Goal: Complete application form: Complete application form

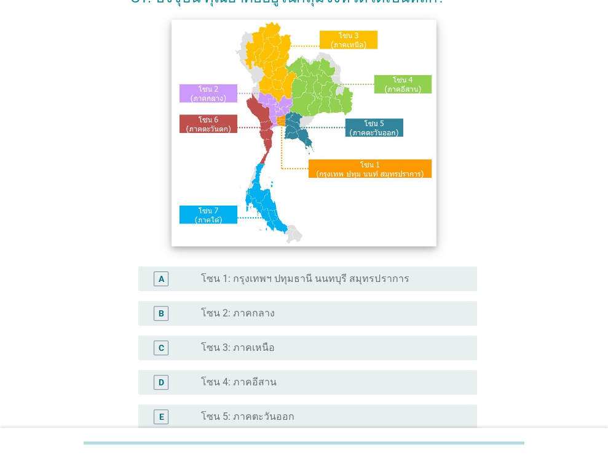
scroll to position [85, 0]
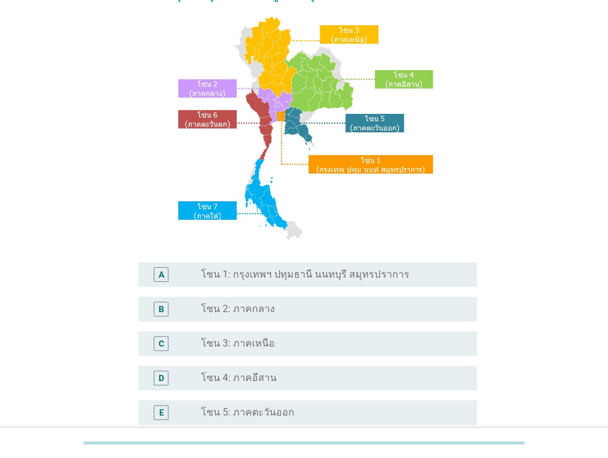
click at [274, 268] on label "โซน 1: กรุงเทพฯ ปทุมธานี นนทบุรี สมุทรปราการ" at bounding box center [305, 274] width 208 height 12
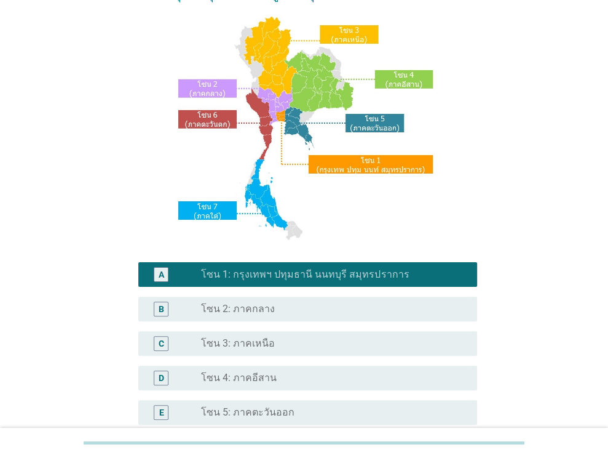
scroll to position [279, 0]
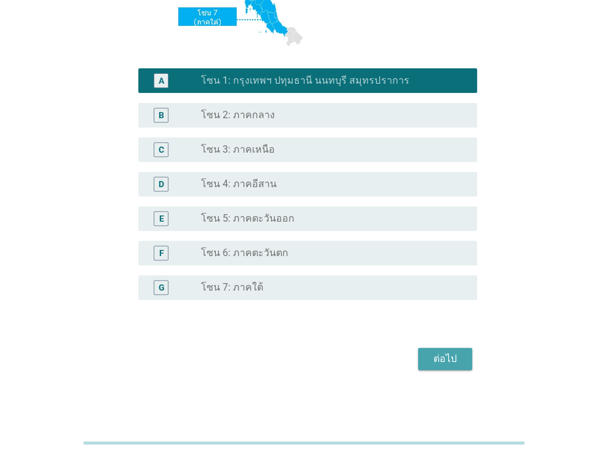
click at [435, 356] on div "ต่อไป" at bounding box center [445, 358] width 34 height 15
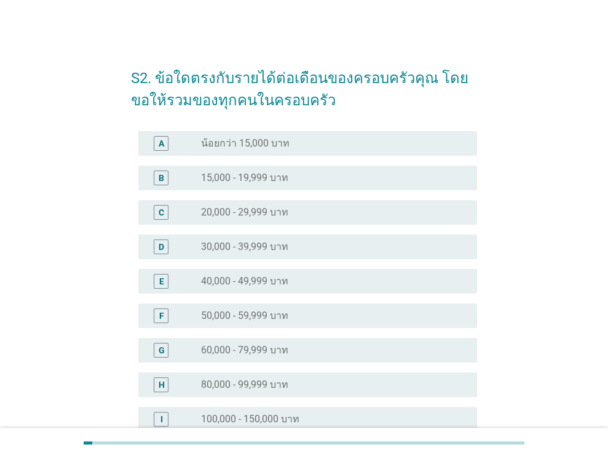
scroll to position [65, 0]
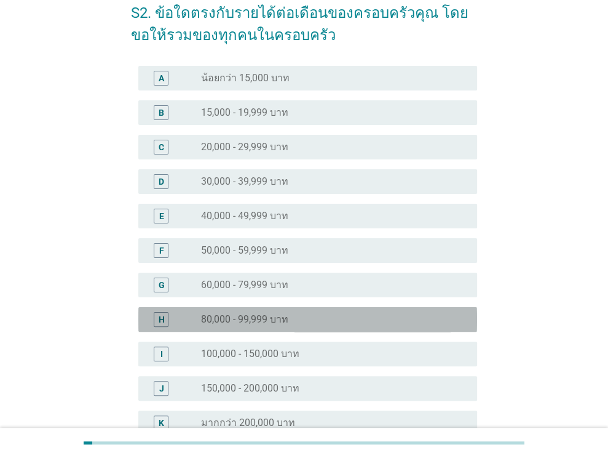
click at [235, 314] on label "80,000 - 99,999 บาท" at bounding box center [244, 319] width 87 height 12
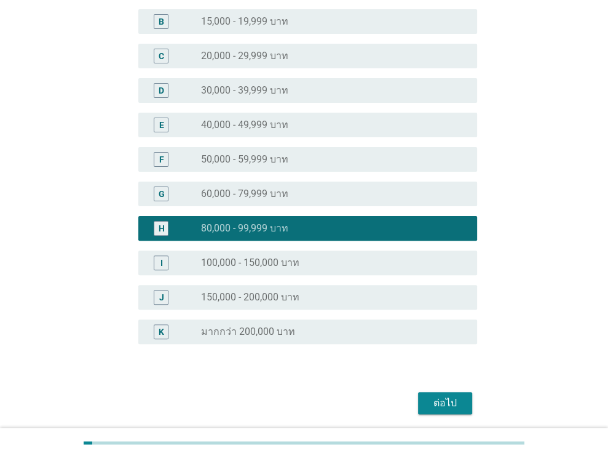
scroll to position [162, 0]
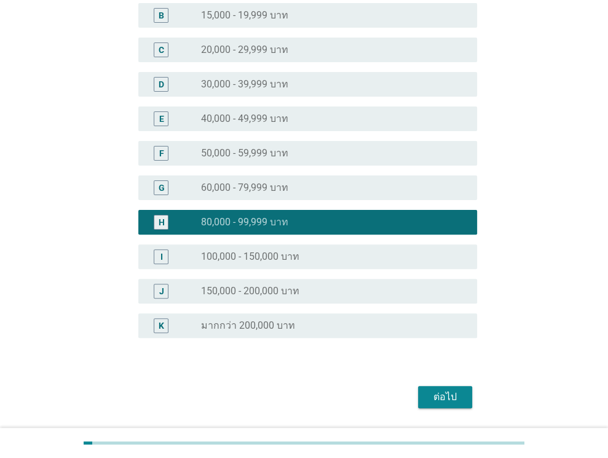
click at [451, 398] on div "ต่อไป" at bounding box center [445, 396] width 34 height 15
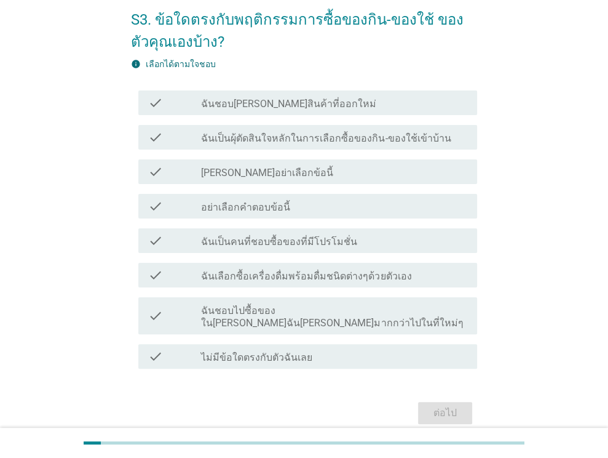
scroll to position [58, 0]
click at [310, 103] on label "ฉันชอบ[PERSON_NAME]สินค้าที่ออกใหม่" at bounding box center [288, 104] width 175 height 12
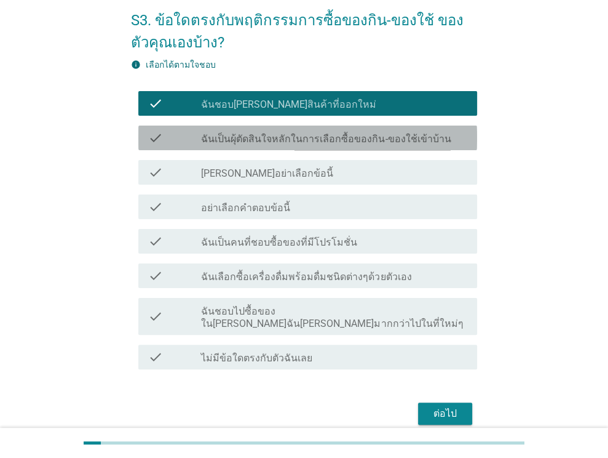
click at [308, 134] on label "ฉันเป็นผุ้ตัดสินใจหลักในการเลือกซื้อของกิน-ของใช้เข้าบ้าน" at bounding box center [326, 139] width 250 height 12
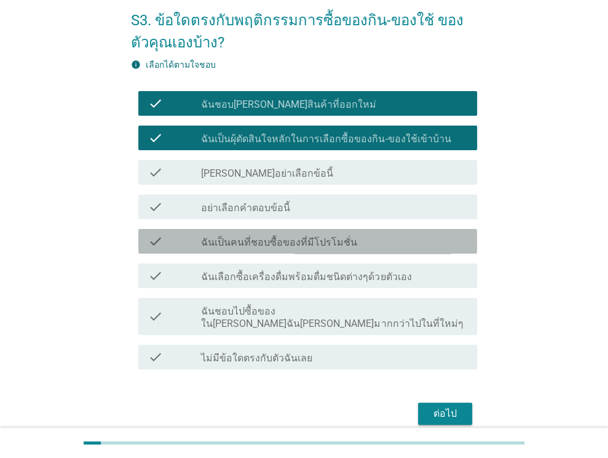
click at [306, 248] on div "check check_box_outline_blank ฉันเป็นคนที่ชอบซื้อของที่มีโปรโมชั่น" at bounding box center [307, 241] width 339 height 25
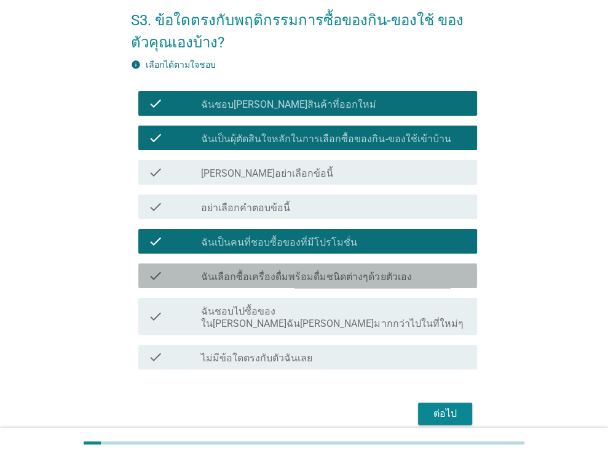
click at [310, 280] on label "ฉันเลือกซื้อเครื่องดื่มพร้อมดื่มชนิดต่างๆด้วยตัวเอง" at bounding box center [306, 277] width 210 height 12
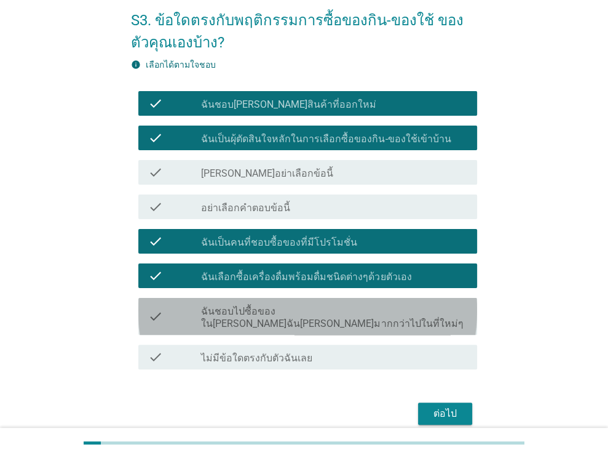
click at [314, 308] on label "ฉันชอบไปซื้อของใน[PERSON_NAME]ฉัน[PERSON_NAME]มากกว่าไปในที่ใหม่ๆ" at bounding box center [334, 317] width 266 height 25
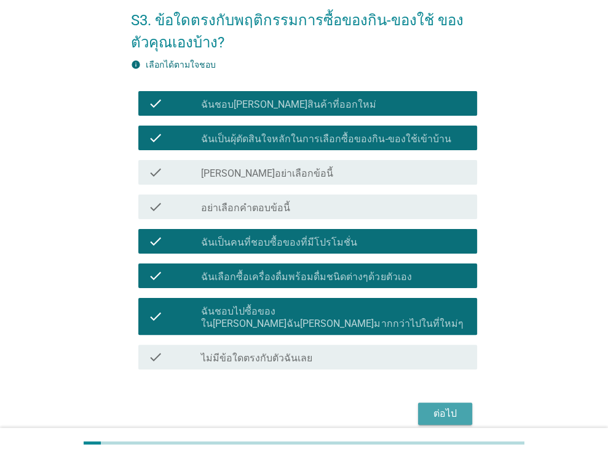
click at [441, 410] on button "ต่อไป" at bounding box center [445, 413] width 54 height 22
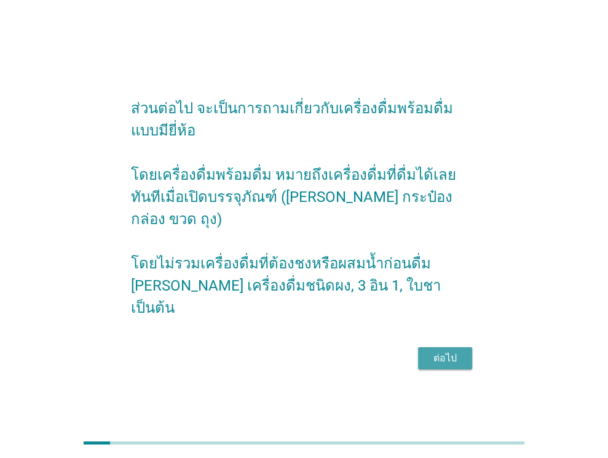
click at [437, 351] on div "ต่อไป" at bounding box center [445, 358] width 34 height 15
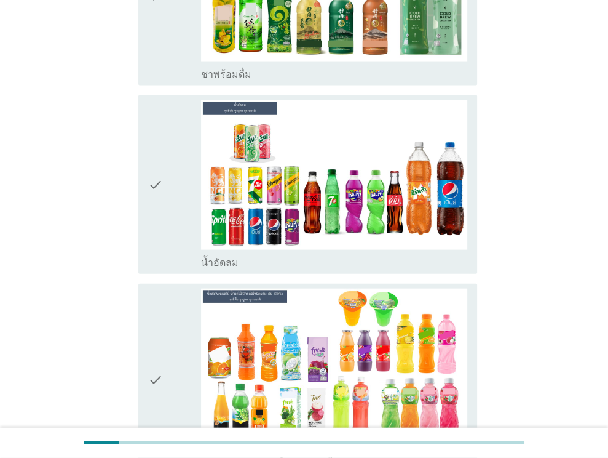
scroll to position [1662, 0]
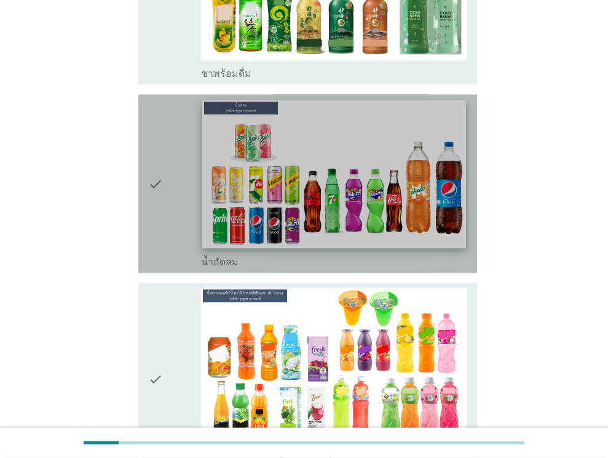
click at [331, 130] on img at bounding box center [334, 174] width 263 height 148
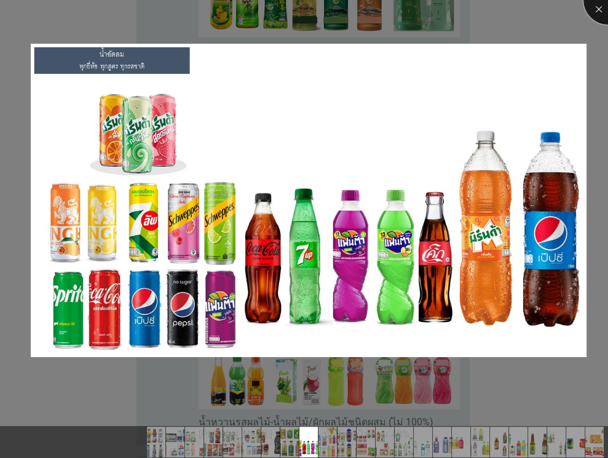
click at [598, 14] on div at bounding box center [608, -1] width 49 height 49
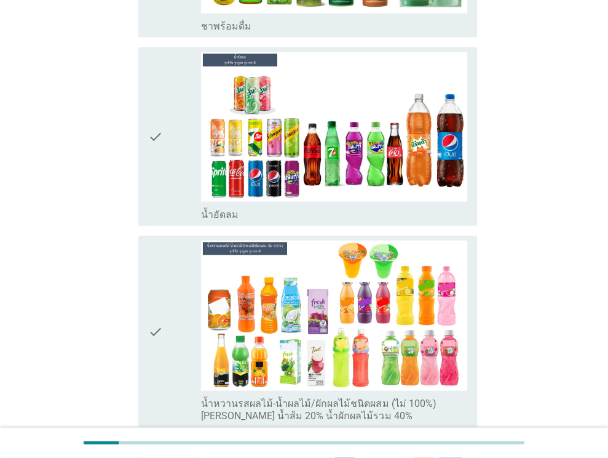
scroll to position [1726, 0]
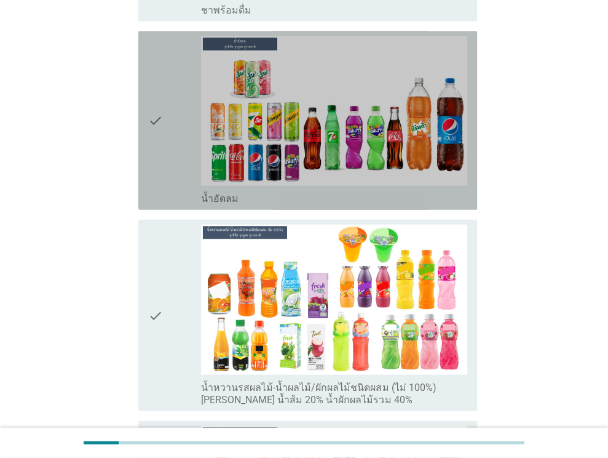
click at [153, 84] on icon "check" at bounding box center [155, 120] width 15 height 169
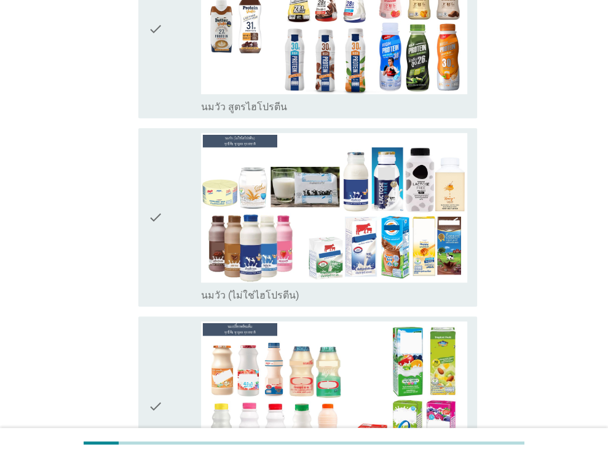
scroll to position [303, 0]
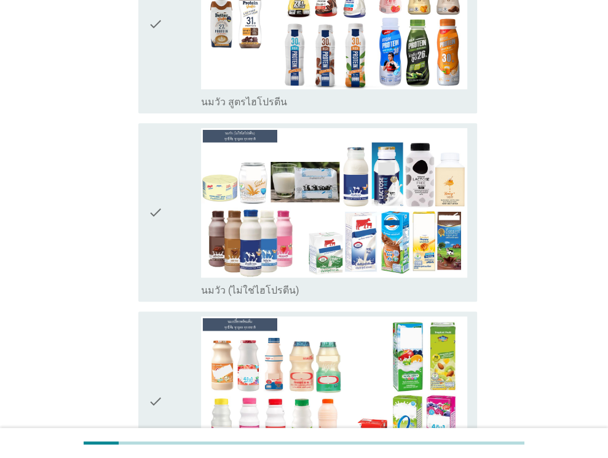
click at [155, 189] on icon "check" at bounding box center [155, 212] width 15 height 169
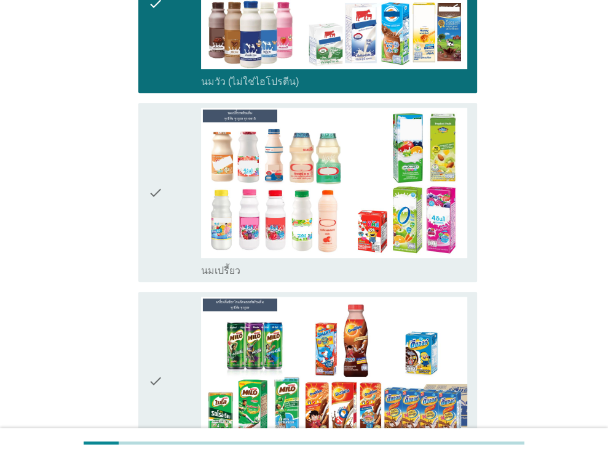
scroll to position [514, 0]
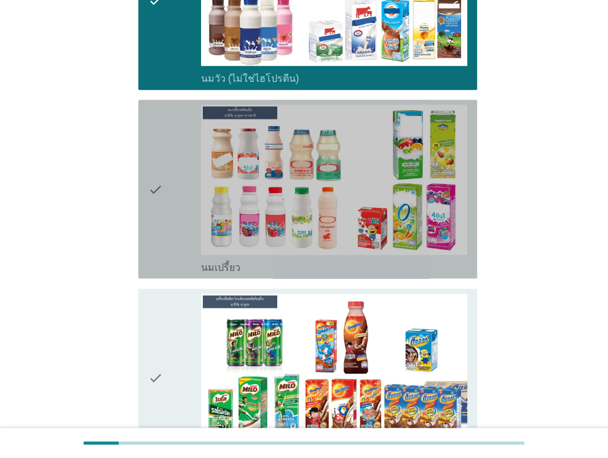
click at [155, 189] on icon "check" at bounding box center [155, 189] width 15 height 169
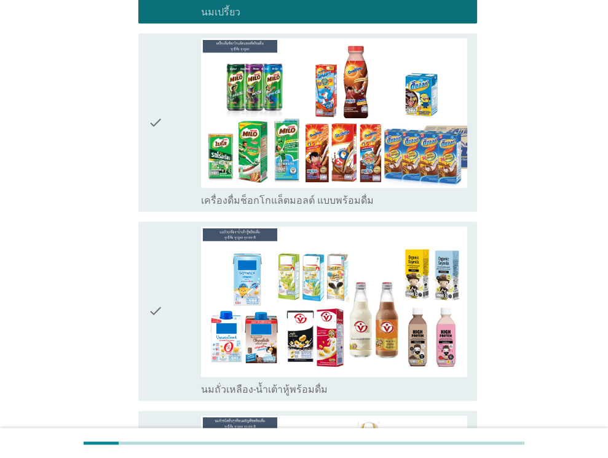
scroll to position [781, 0]
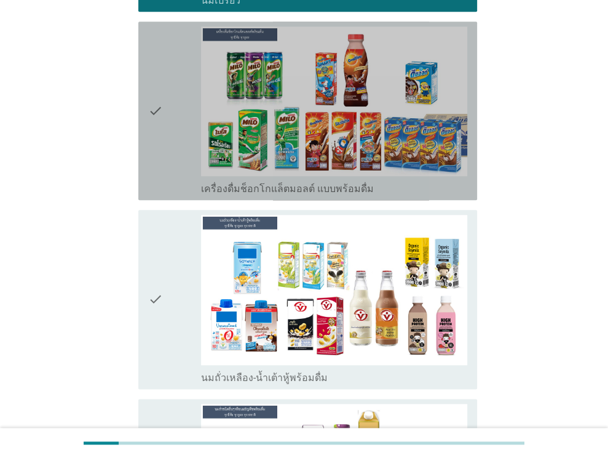
click at [179, 68] on div "check" at bounding box center [175, 110] width 54 height 169
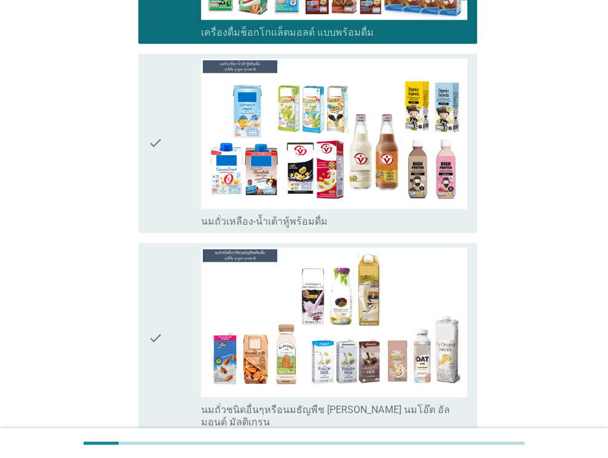
scroll to position [942, 0]
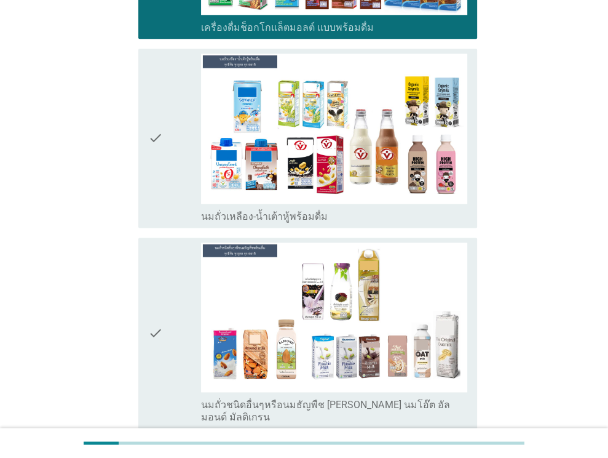
click at [158, 100] on icon "check" at bounding box center [155, 138] width 15 height 169
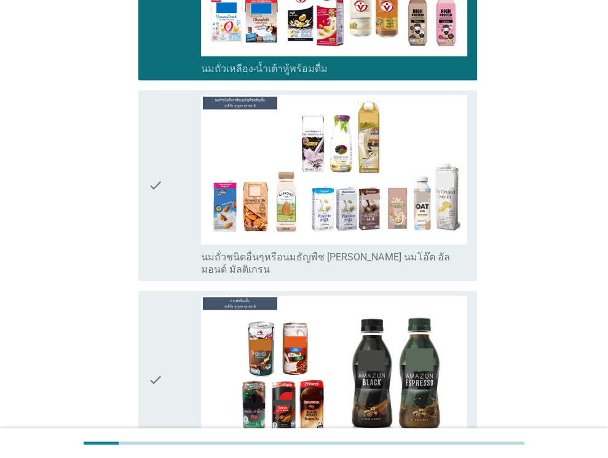
scroll to position [1092, 0]
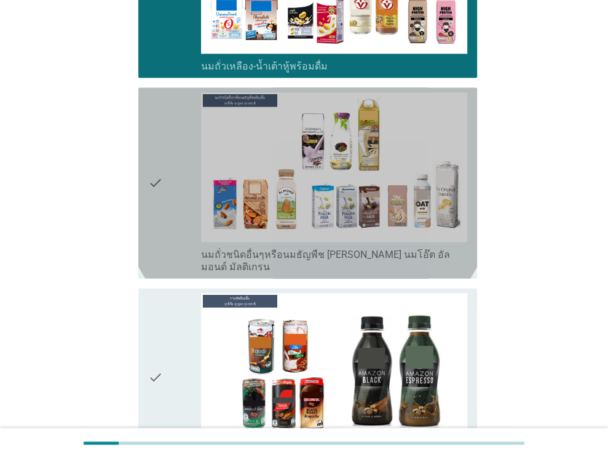
click at [156, 155] on icon "check" at bounding box center [155, 182] width 15 height 181
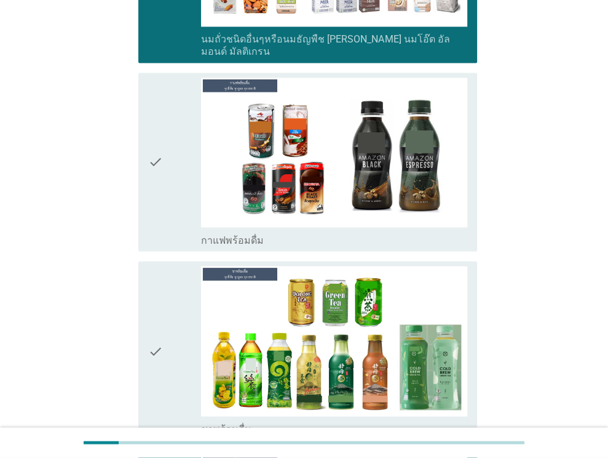
scroll to position [1331, 0]
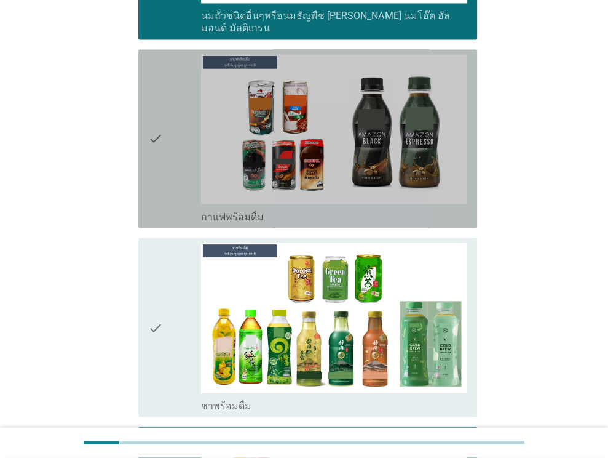
click at [168, 125] on div "check" at bounding box center [175, 138] width 54 height 169
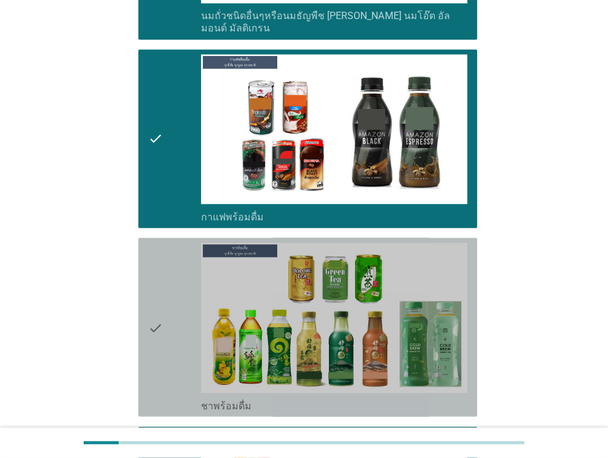
click at [167, 267] on div "check" at bounding box center [175, 326] width 54 height 169
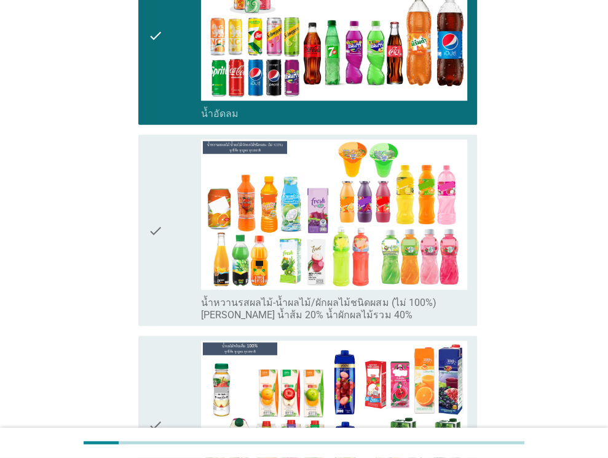
scroll to position [1850, 0]
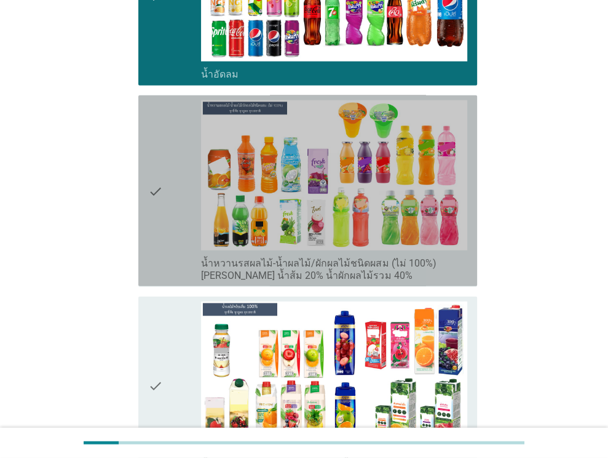
click at [161, 150] on icon "check" at bounding box center [155, 190] width 15 height 181
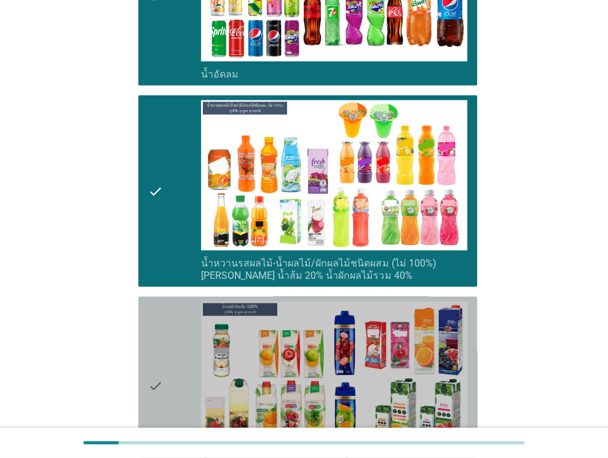
click at [161, 301] on icon "check" at bounding box center [155, 385] width 15 height 169
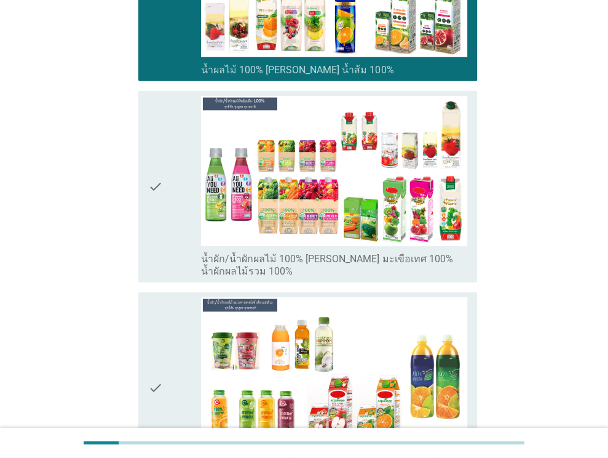
scroll to position [2258, 0]
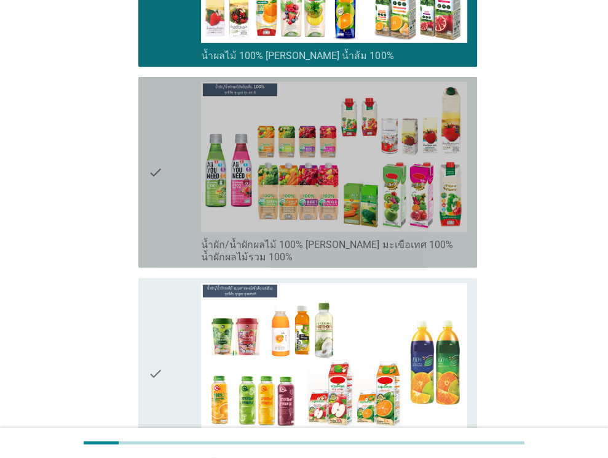
click at [169, 152] on div "check" at bounding box center [175, 172] width 54 height 181
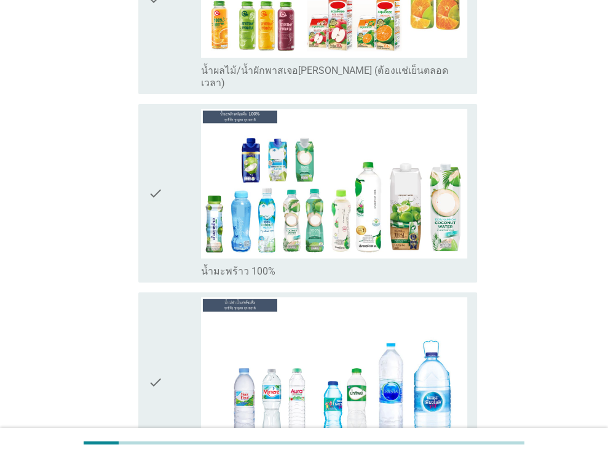
scroll to position [2632, 0]
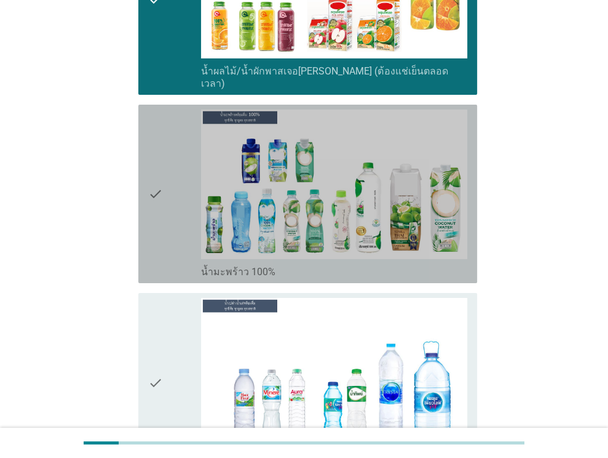
click at [166, 130] on div "check" at bounding box center [175, 193] width 54 height 169
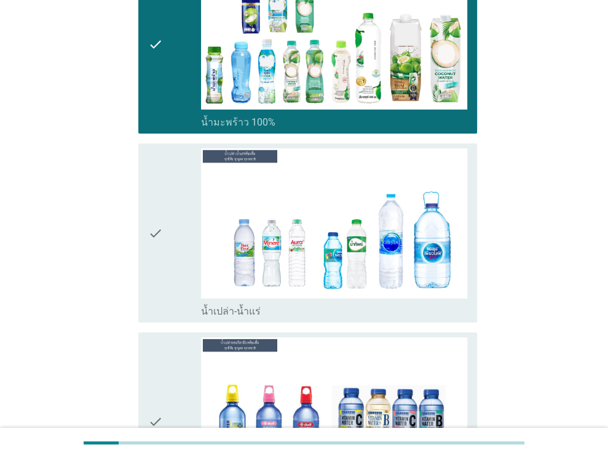
scroll to position [2787, 0]
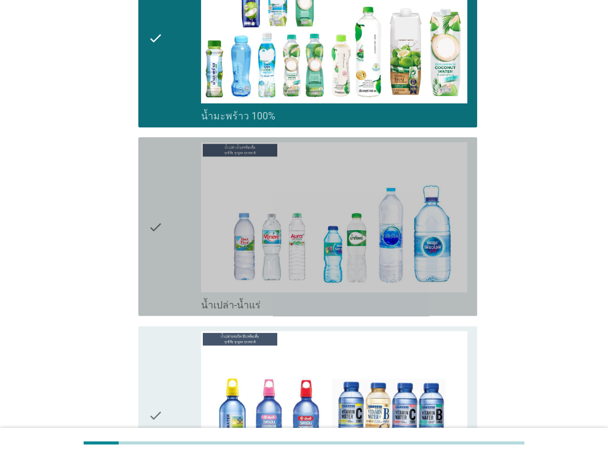
click at [166, 154] on div "check" at bounding box center [175, 226] width 54 height 169
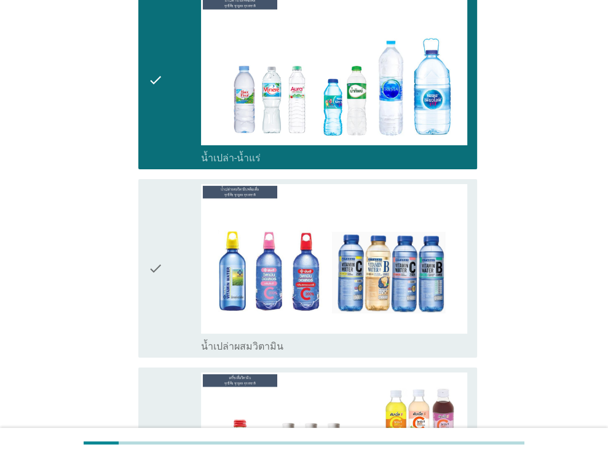
scroll to position [2945, 0]
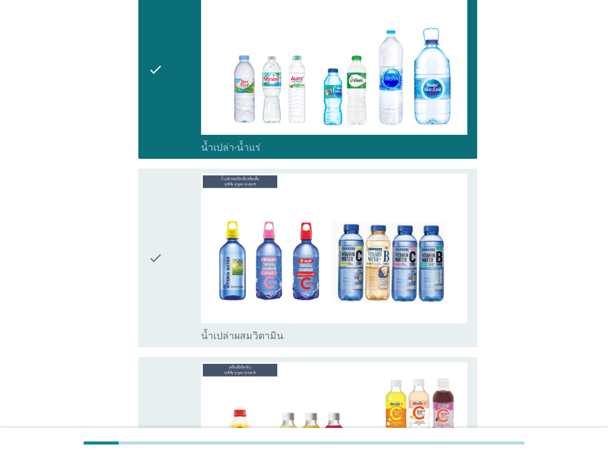
click at [160, 191] on icon "check" at bounding box center [155, 257] width 15 height 169
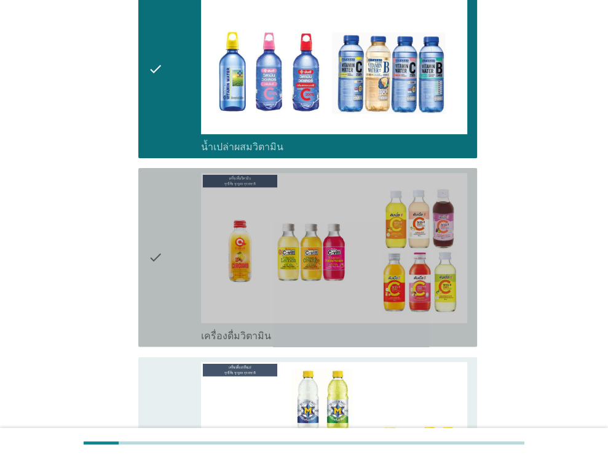
click at [156, 173] on icon "check" at bounding box center [155, 257] width 15 height 169
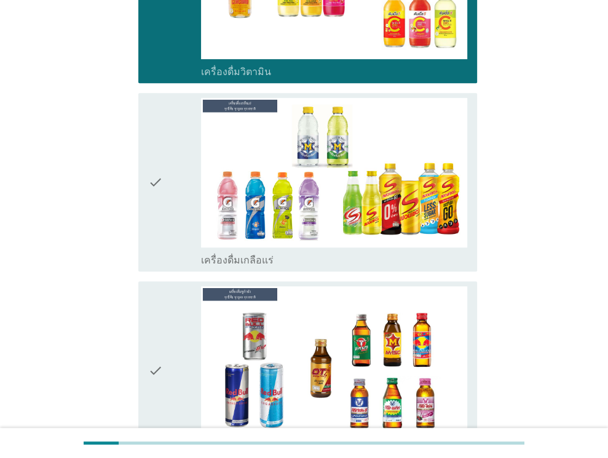
scroll to position [3399, 0]
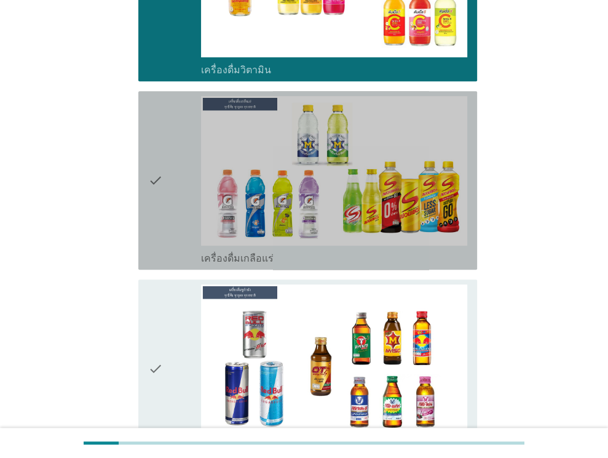
click at [164, 167] on div "check" at bounding box center [175, 180] width 54 height 169
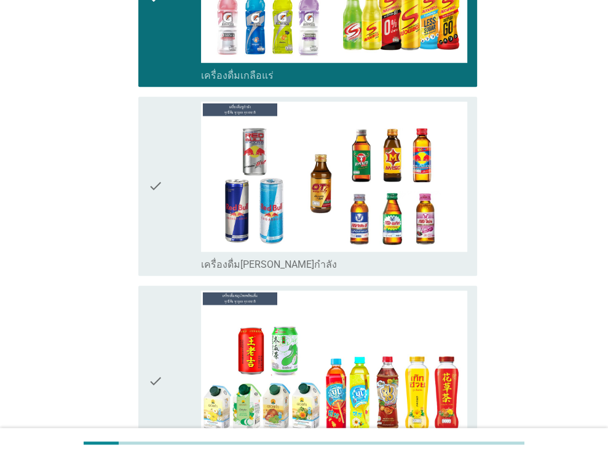
scroll to position [3584, 0]
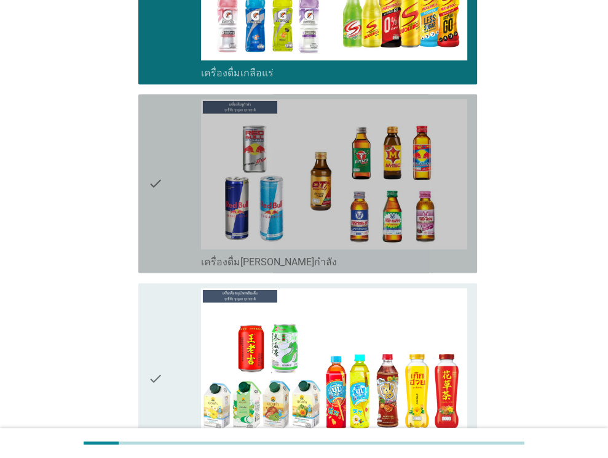
click at [173, 111] on div "check" at bounding box center [175, 183] width 54 height 169
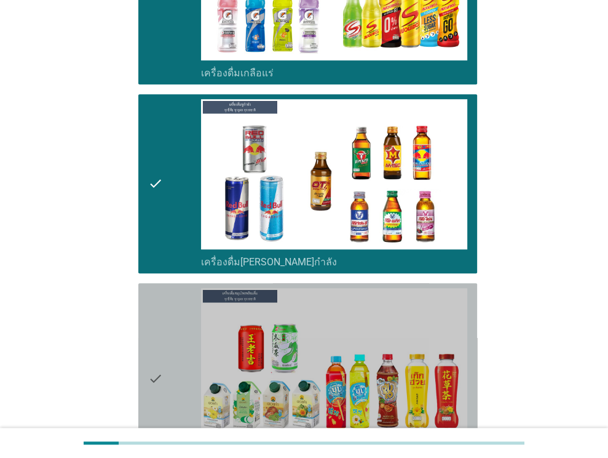
click at [167, 288] on div "check" at bounding box center [175, 378] width 54 height 181
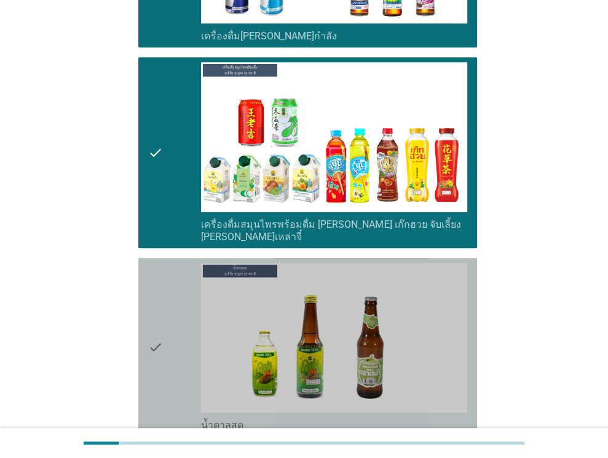
click at [167, 287] on div "check" at bounding box center [175, 347] width 54 height 169
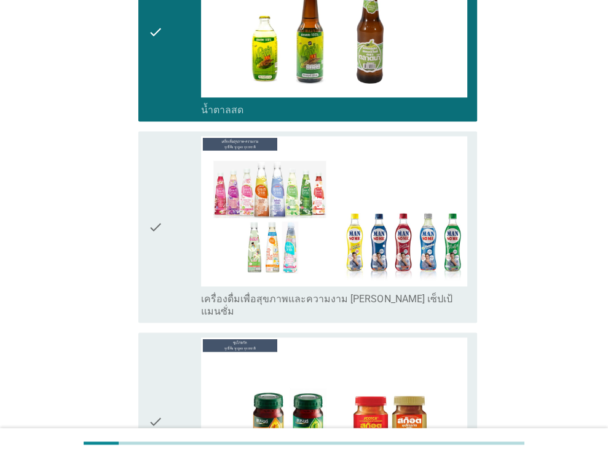
scroll to position [4133, 0]
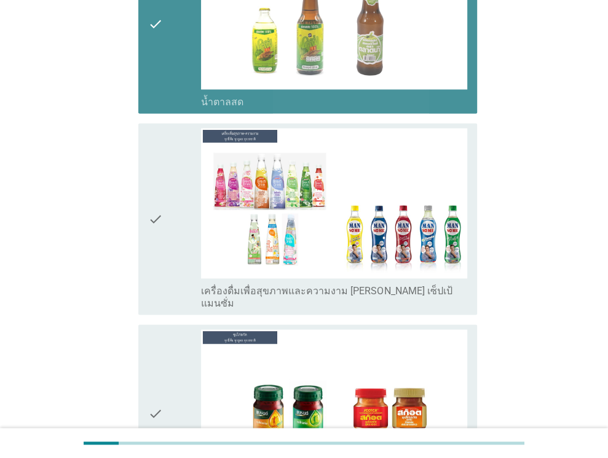
click at [172, 20] on div "check" at bounding box center [175, 24] width 54 height 169
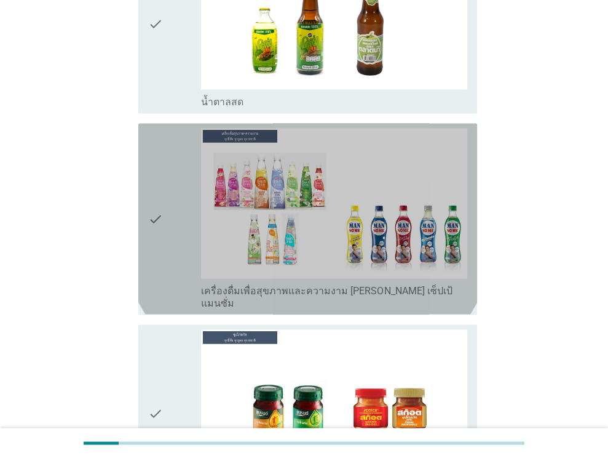
click at [167, 132] on div "check" at bounding box center [175, 218] width 54 height 181
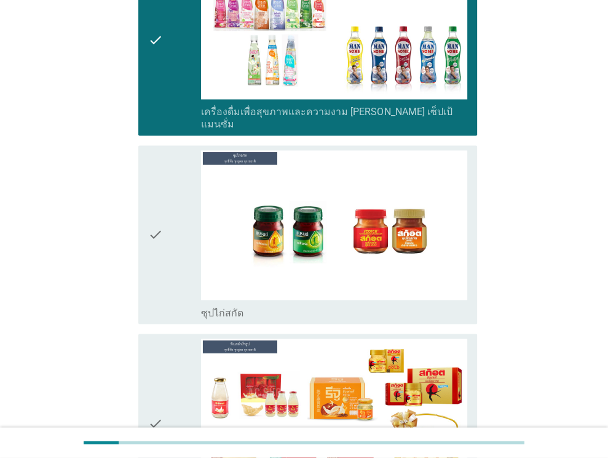
scroll to position [4313, 0]
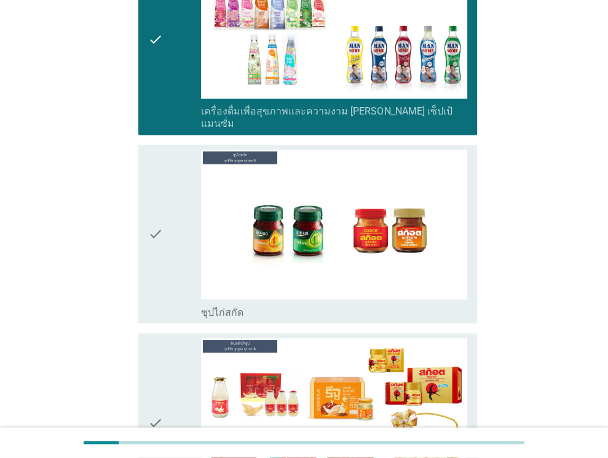
click at [167, 153] on div "check" at bounding box center [175, 233] width 54 height 169
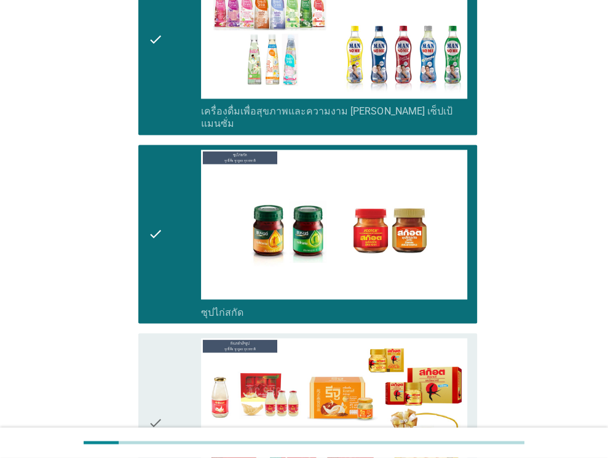
scroll to position [4429, 0]
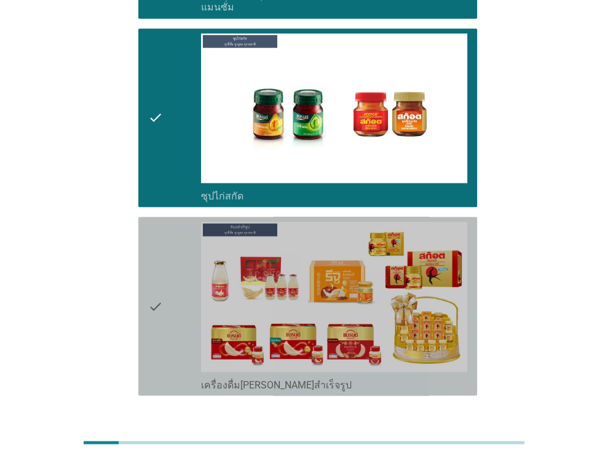
click at [162, 221] on icon "check" at bounding box center [155, 305] width 15 height 169
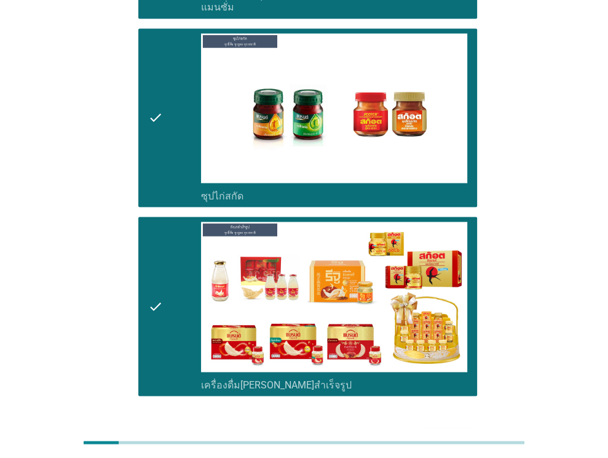
click at [450, 432] on div "ต่อไป" at bounding box center [445, 439] width 34 height 15
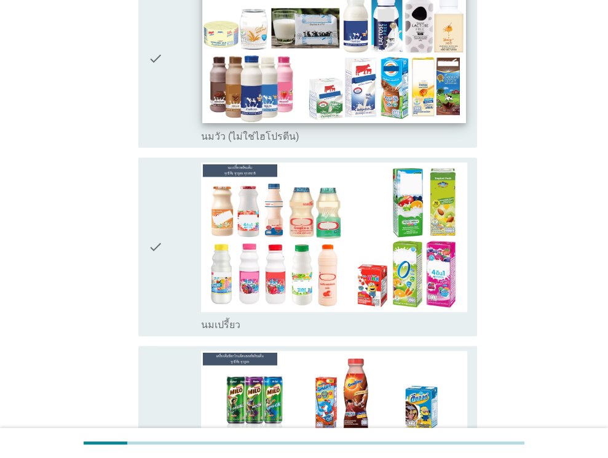
scroll to position [159, 0]
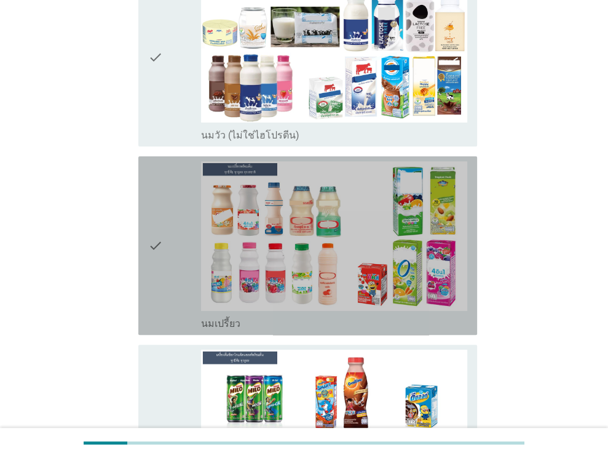
click at [189, 234] on div "check" at bounding box center [175, 245] width 54 height 169
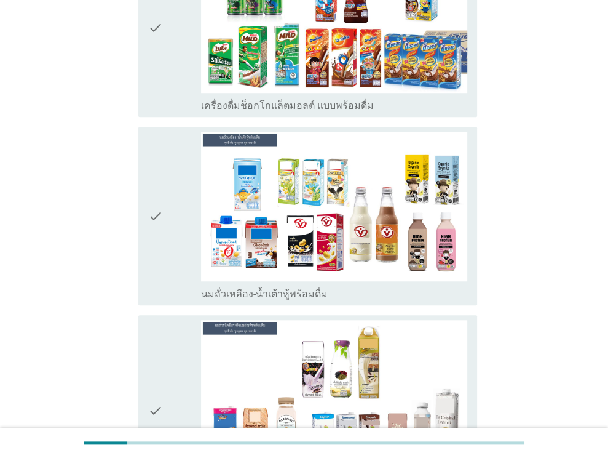
scroll to position [565, 0]
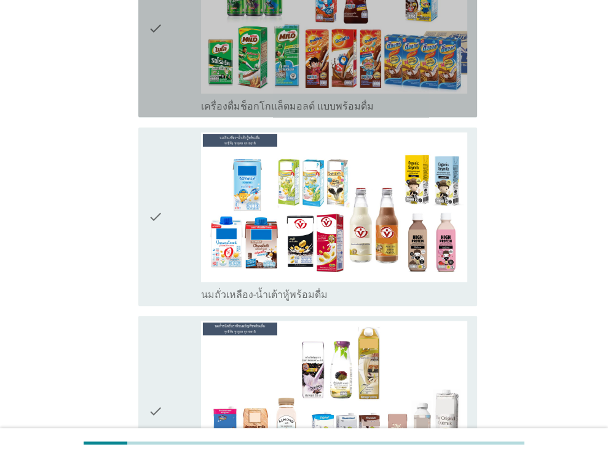
click at [182, 49] on div "check" at bounding box center [175, 27] width 54 height 169
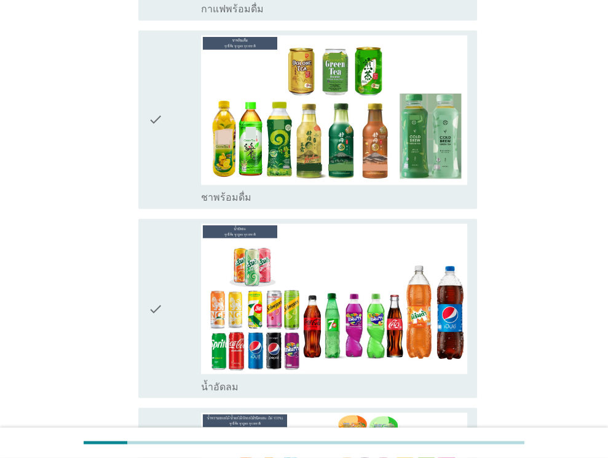
scroll to position [1240, 0]
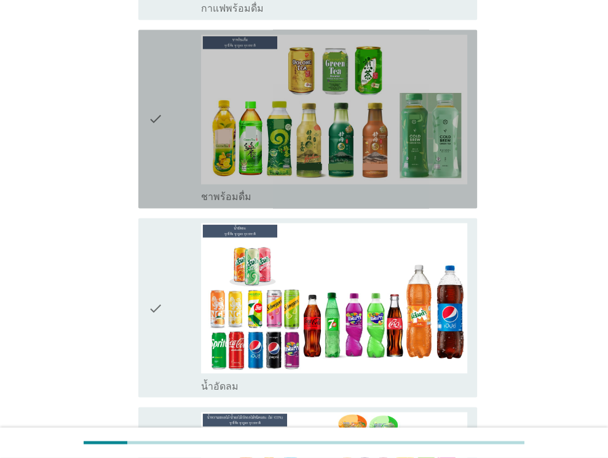
click at [177, 95] on div "check" at bounding box center [175, 118] width 54 height 169
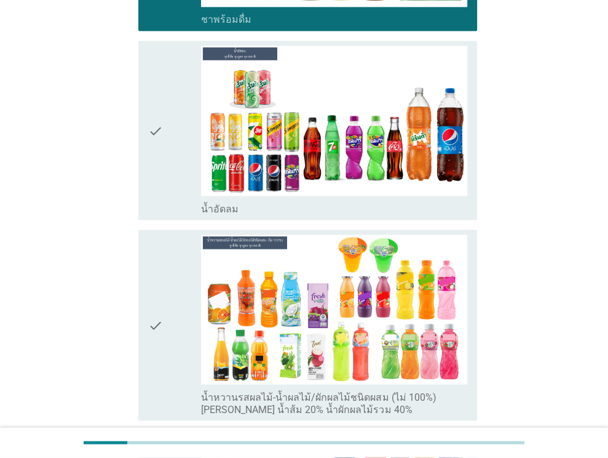
scroll to position [1419, 0]
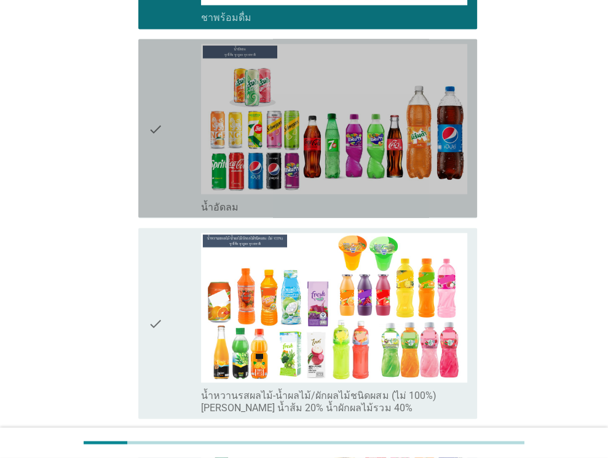
click at [165, 118] on div "check" at bounding box center [175, 128] width 54 height 169
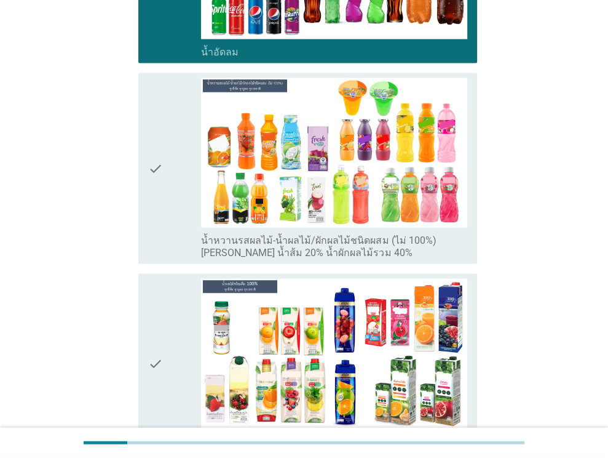
scroll to position [1576, 0]
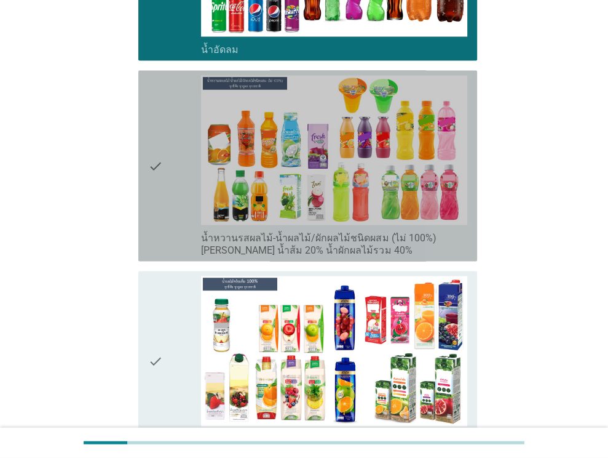
click at [165, 118] on div "check" at bounding box center [175, 166] width 54 height 181
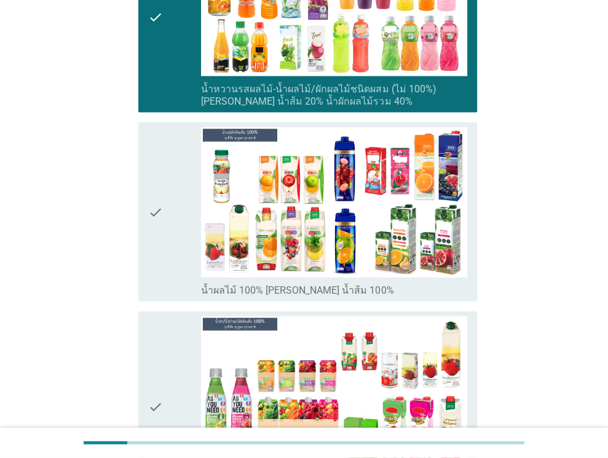
scroll to position [1726, 0]
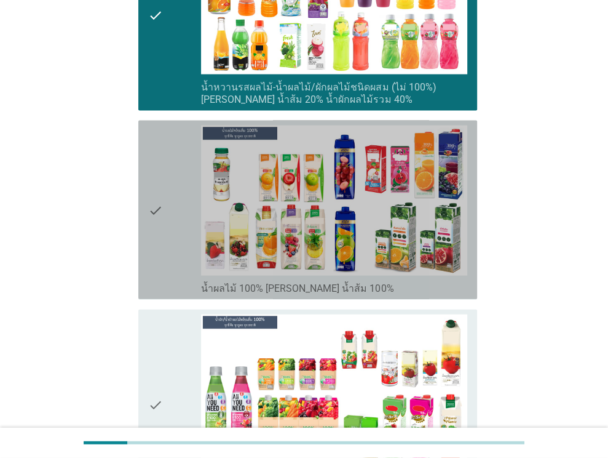
click at [165, 125] on div "check" at bounding box center [175, 209] width 54 height 169
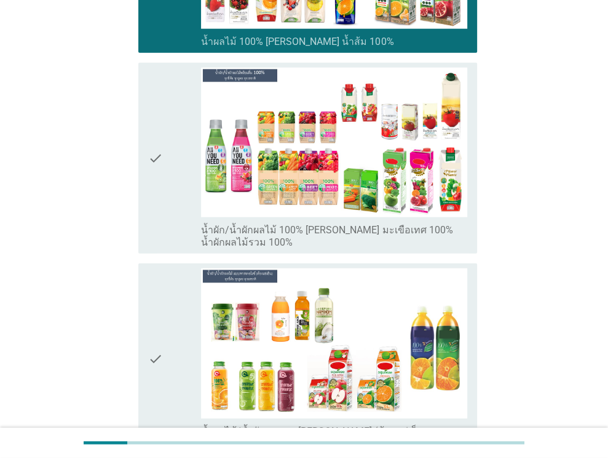
scroll to position [1974, 0]
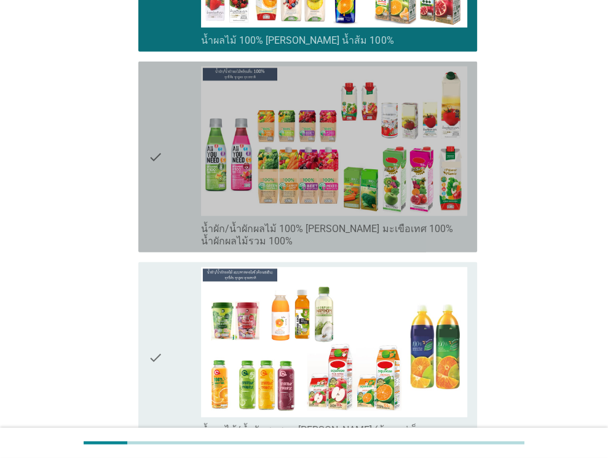
click at [165, 118] on div "check" at bounding box center [175, 156] width 54 height 181
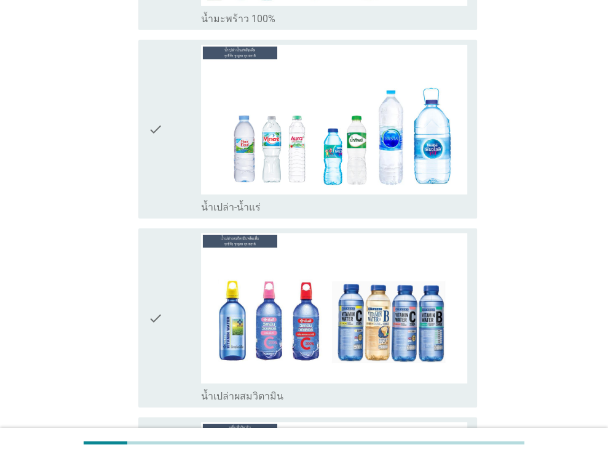
scroll to position [2594, 0]
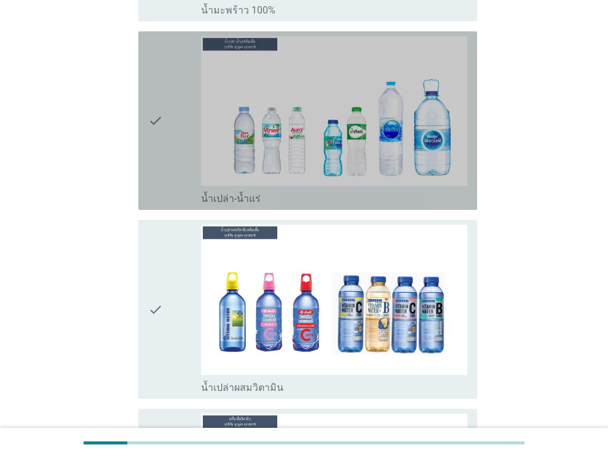
click at [165, 118] on div "check" at bounding box center [175, 120] width 54 height 169
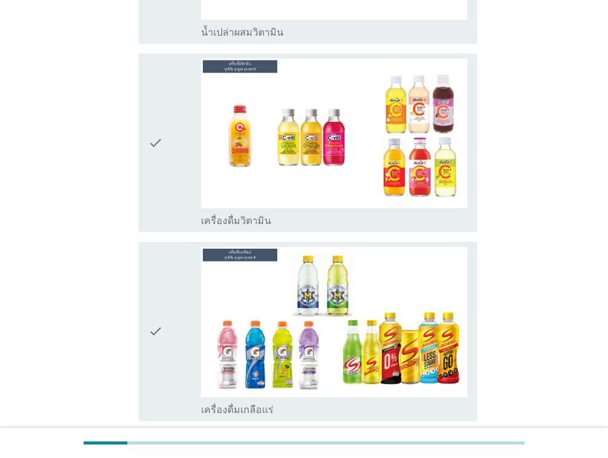
scroll to position [2947, 0]
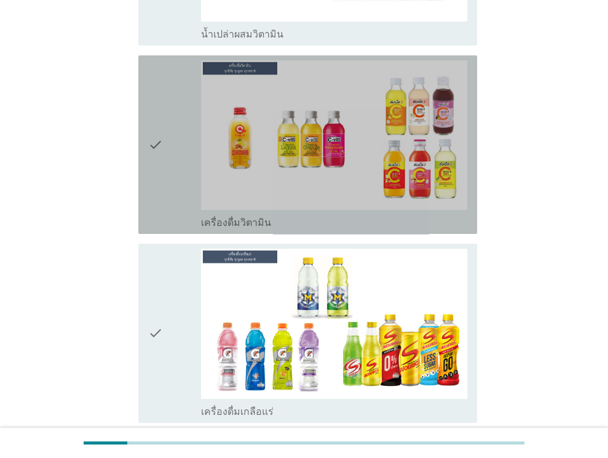
click at [168, 77] on div "check" at bounding box center [175, 144] width 54 height 169
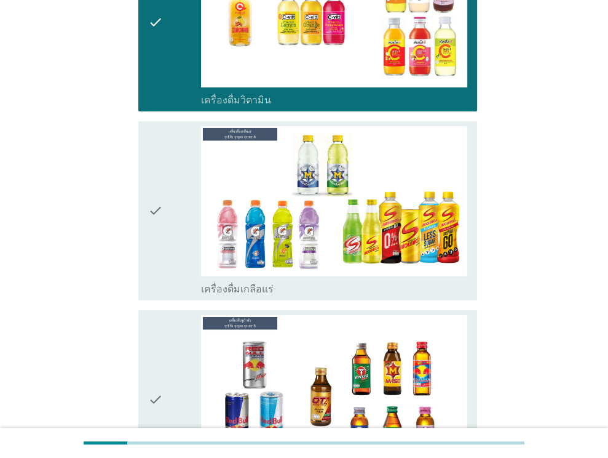
scroll to position [3070, 0]
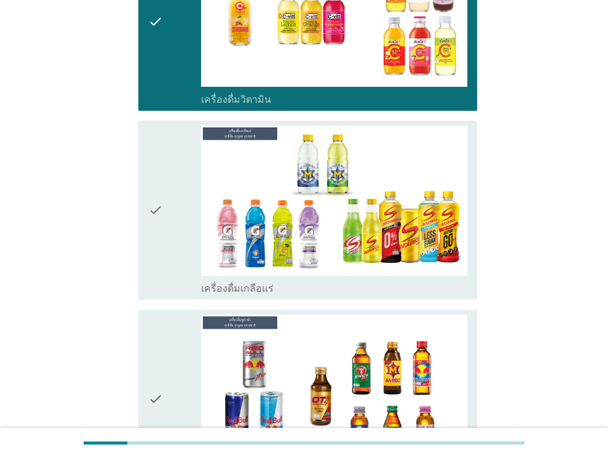
click at [164, 186] on div "check" at bounding box center [175, 209] width 54 height 169
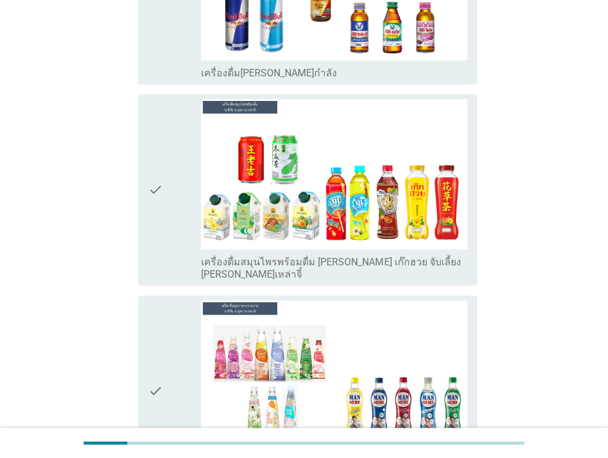
scroll to position [3475, 0]
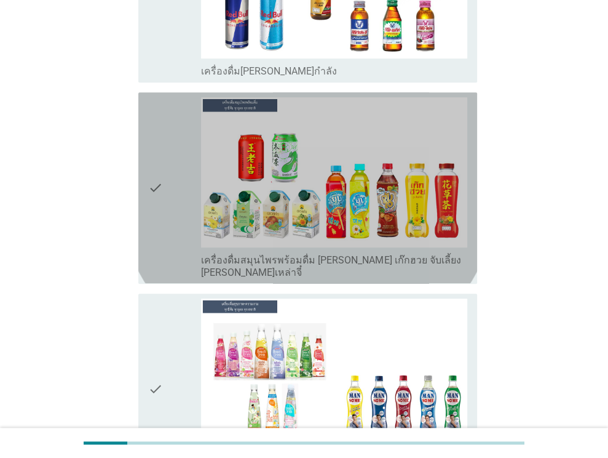
click at [164, 186] on div "check" at bounding box center [175, 187] width 54 height 181
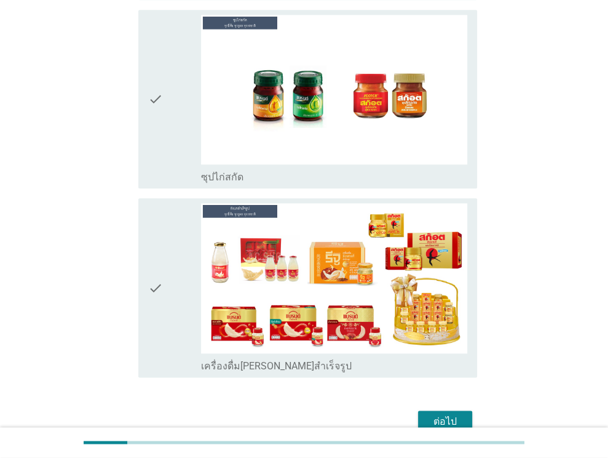
scroll to position [3964, 0]
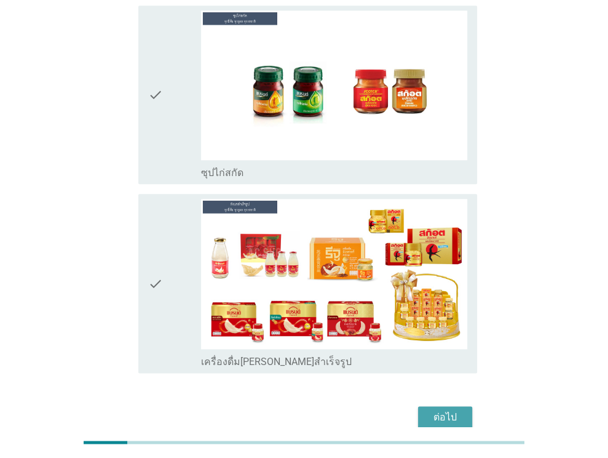
click at [453, 410] on div "ต่อไป" at bounding box center [445, 417] width 34 height 15
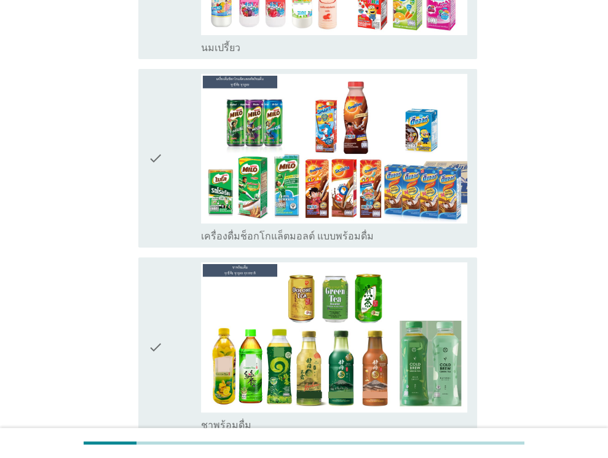
scroll to position [271, 0]
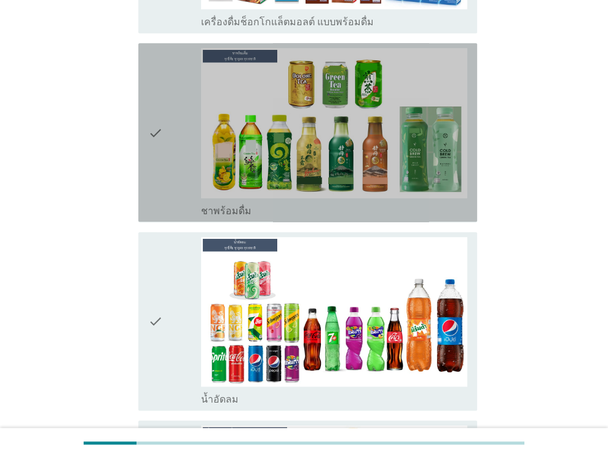
click at [172, 159] on div "check" at bounding box center [175, 132] width 54 height 169
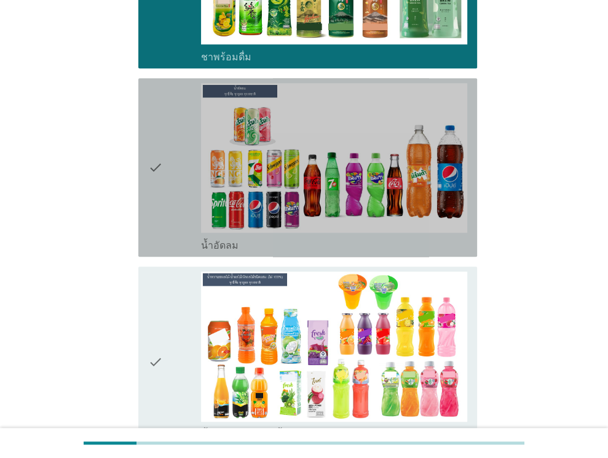
click at [170, 178] on div "check" at bounding box center [175, 167] width 54 height 169
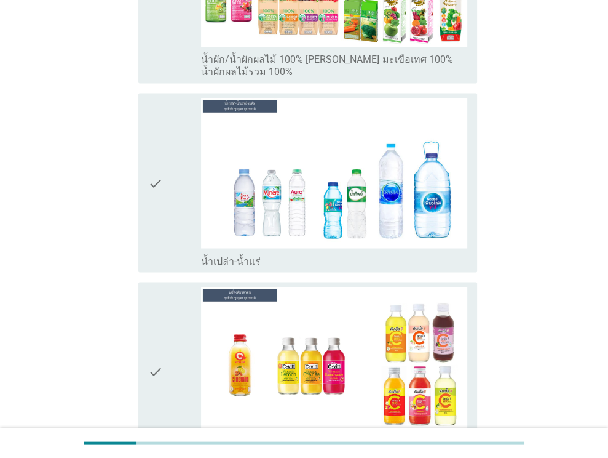
scroll to position [1402, 0]
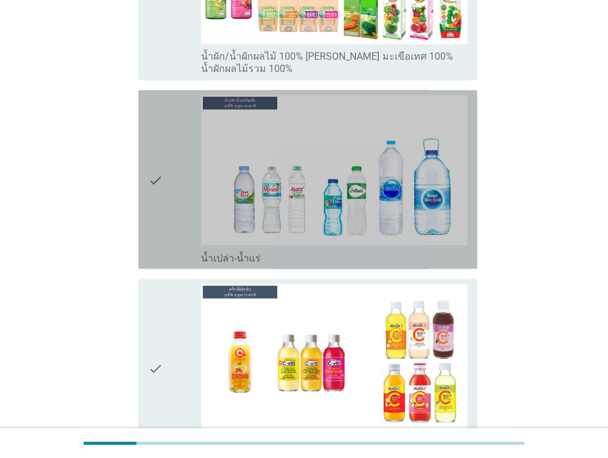
click at [164, 205] on div "check" at bounding box center [175, 179] width 54 height 169
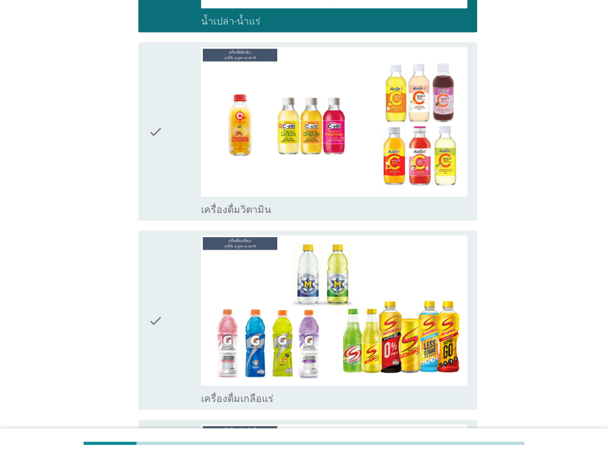
scroll to position [1638, 0]
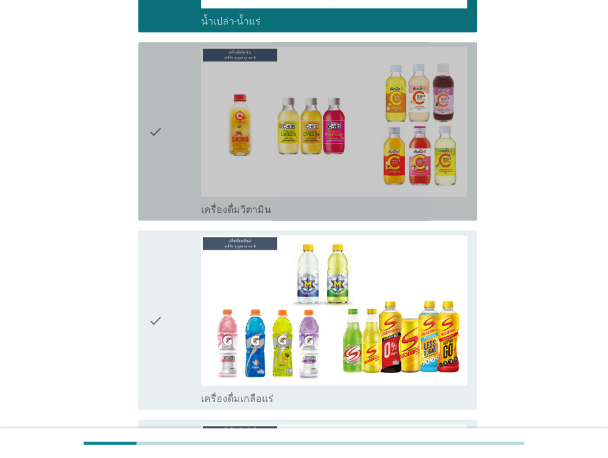
click at [162, 147] on icon "check" at bounding box center [155, 131] width 15 height 169
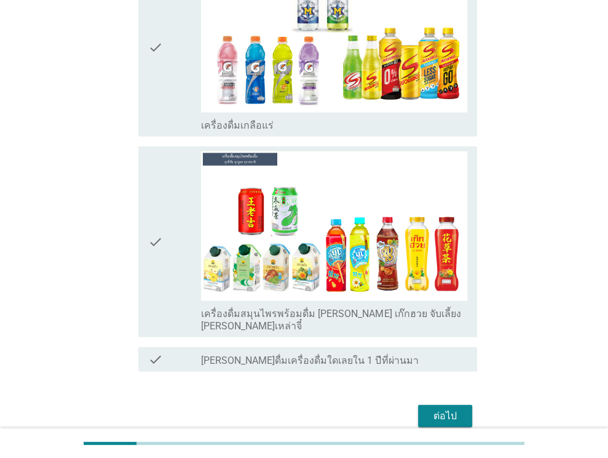
scroll to position [1952, 0]
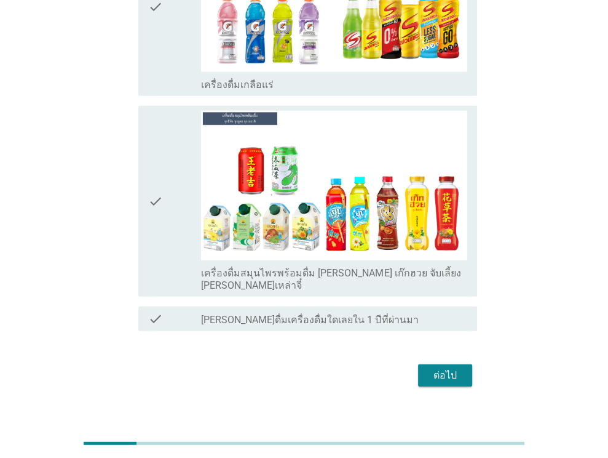
click at [442, 368] on div "ต่อไป" at bounding box center [445, 375] width 34 height 15
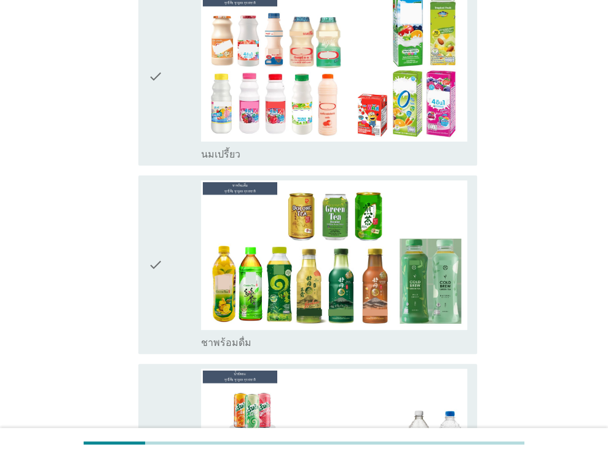
scroll to position [322, 0]
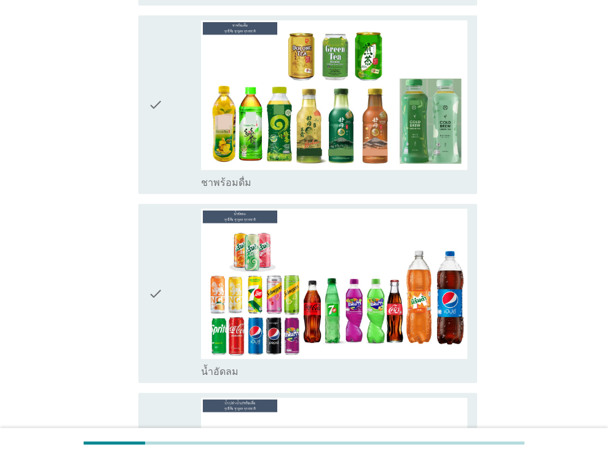
click at [175, 253] on div "check" at bounding box center [175, 292] width 54 height 169
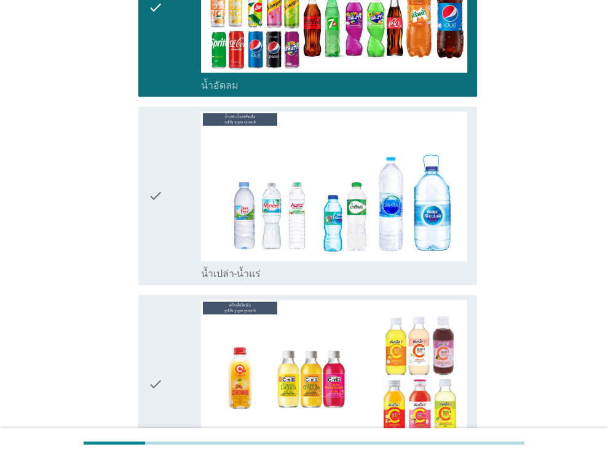
scroll to position [608, 0]
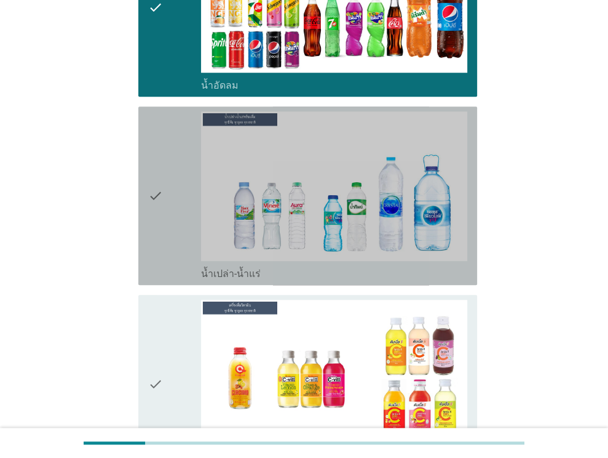
click at [174, 213] on div "check" at bounding box center [175, 195] width 54 height 169
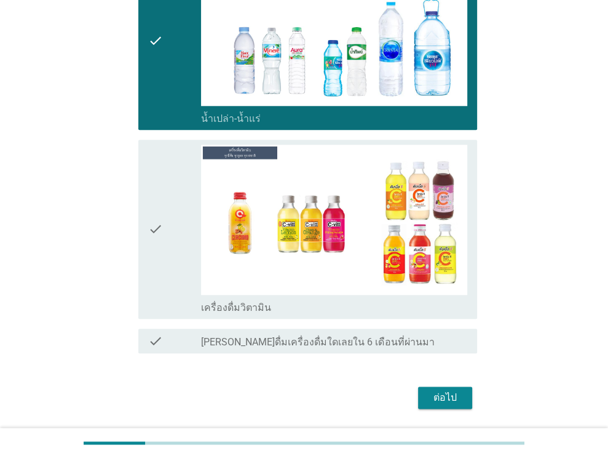
scroll to position [764, 0]
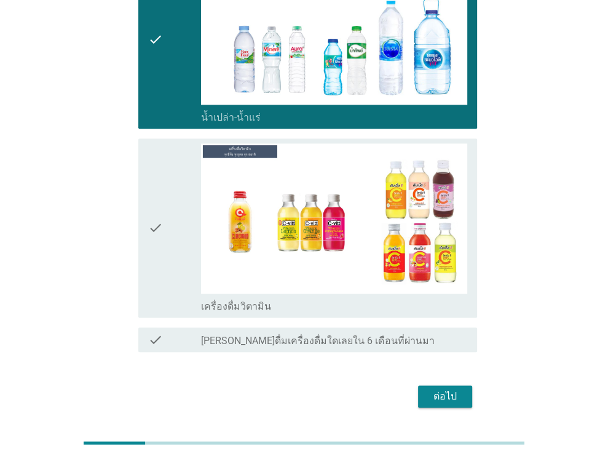
click at [461, 383] on div "ต่อไป" at bounding box center [304, 396] width 346 height 30
click at [453, 389] on div "ต่อไป" at bounding box center [445, 396] width 34 height 15
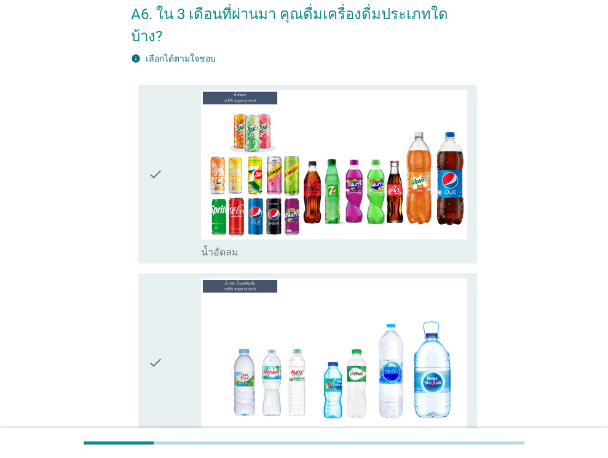
scroll to position [59, 0]
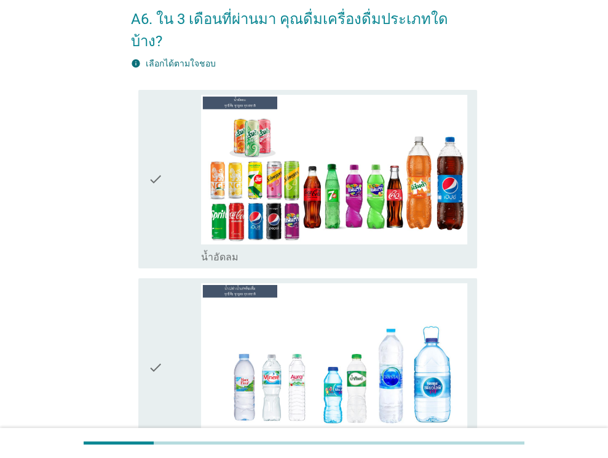
click at [140, 132] on div "check check_box น้ำอัดลม" at bounding box center [307, 179] width 339 height 178
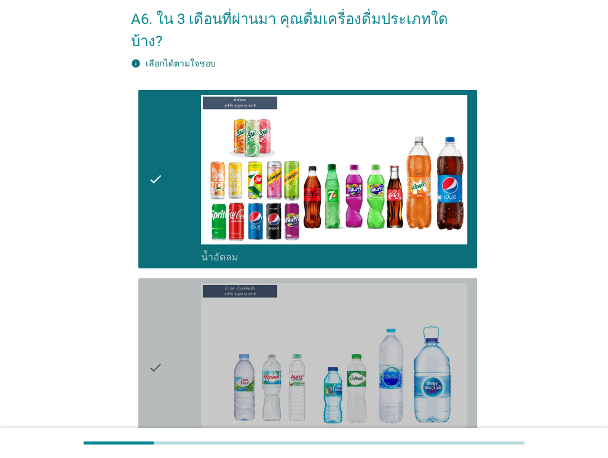
click at [145, 288] on div "check check_box น้ำเปล่า-น้ำแร่" at bounding box center [307, 367] width 339 height 178
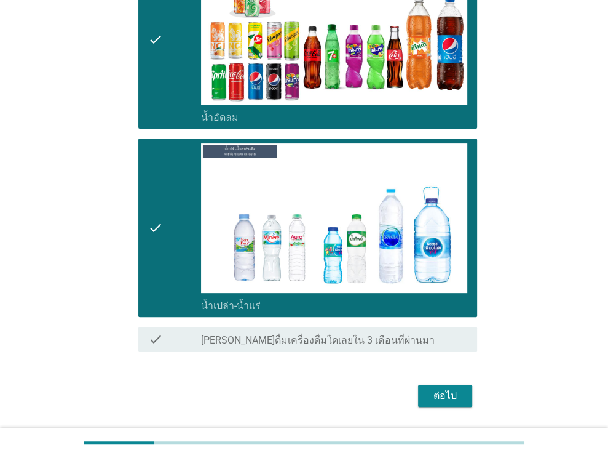
scroll to position [213, 0]
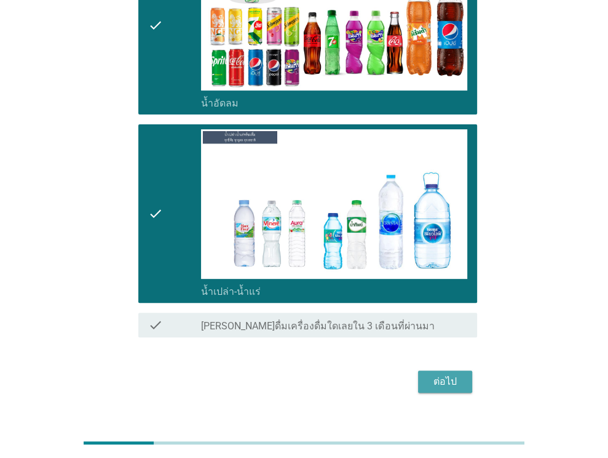
click at [448, 374] on div "ต่อไป" at bounding box center [445, 381] width 34 height 15
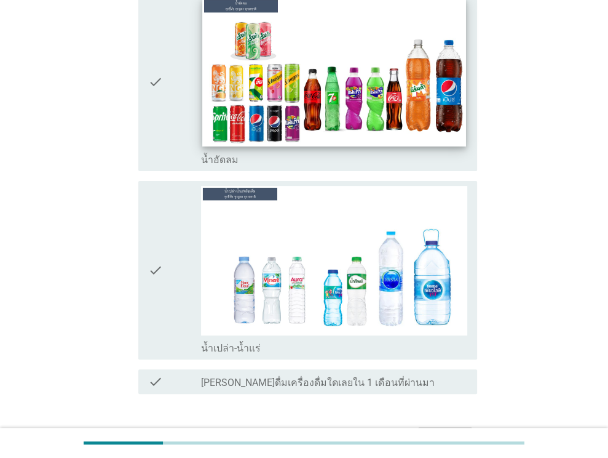
scroll to position [0, 0]
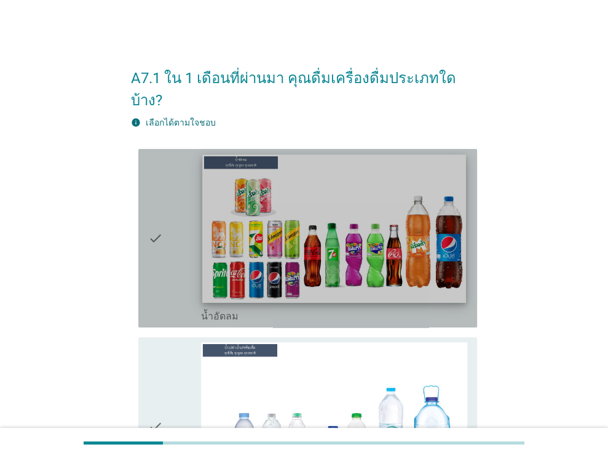
click at [364, 178] on img at bounding box center [334, 228] width 263 height 148
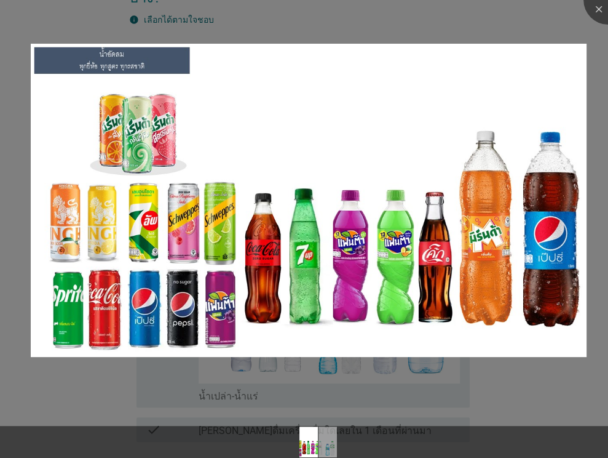
scroll to position [125, 0]
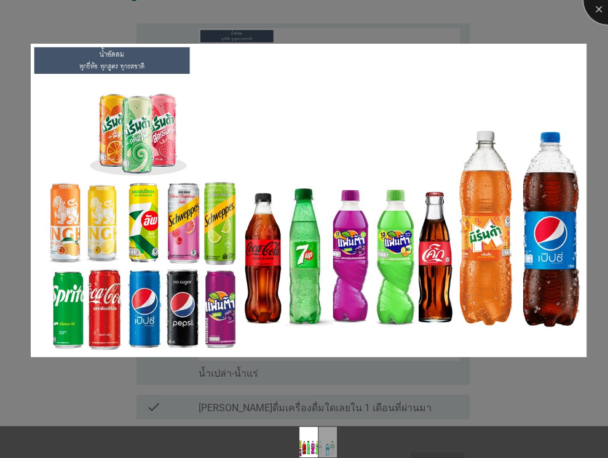
click at [602, 10] on div at bounding box center [608, -1] width 49 height 49
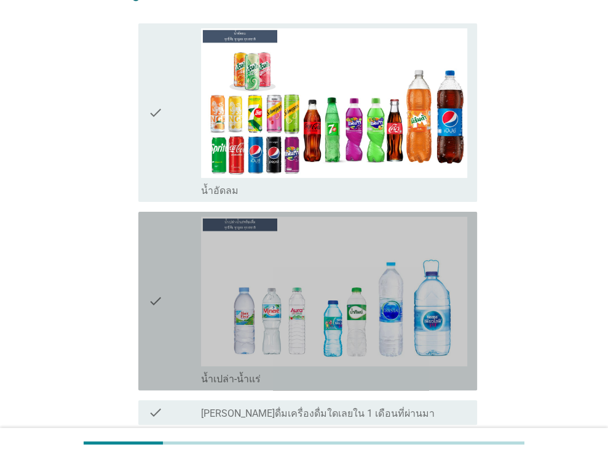
click at [344, 239] on img at bounding box center [334, 290] width 266 height 149
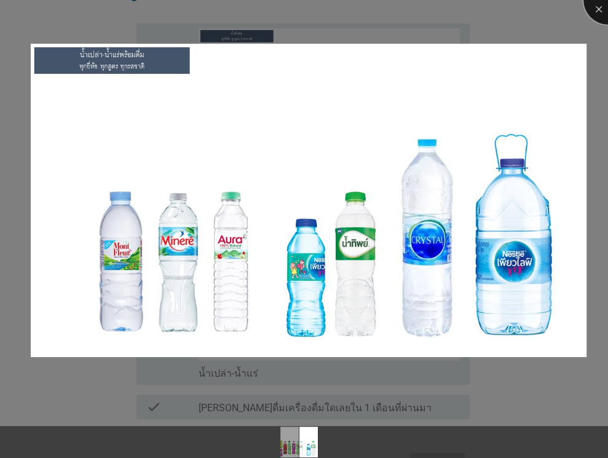
click at [598, 12] on div at bounding box center [608, -1] width 49 height 49
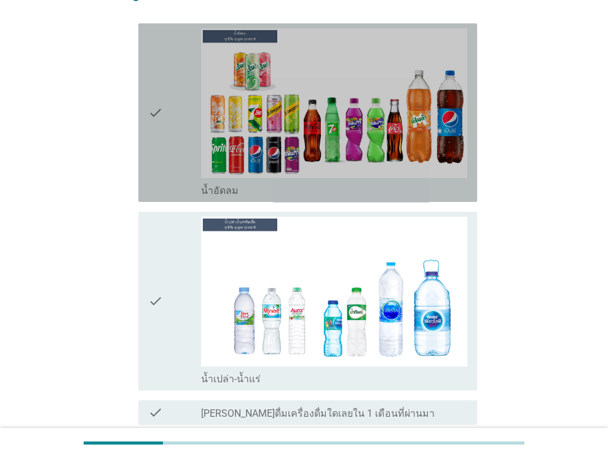
click at [155, 91] on icon "check" at bounding box center [155, 112] width 15 height 169
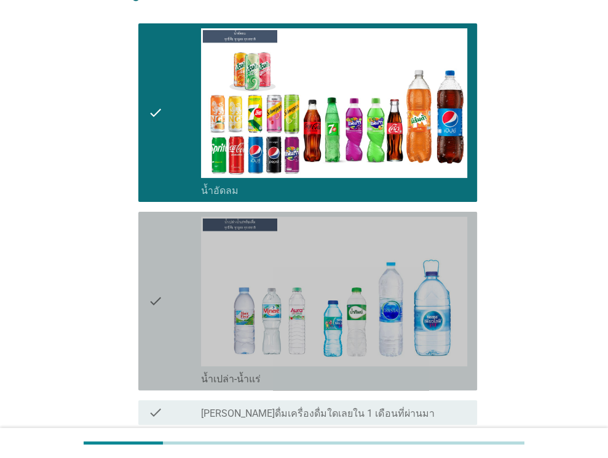
click at [153, 265] on icon "check" at bounding box center [155, 300] width 15 height 169
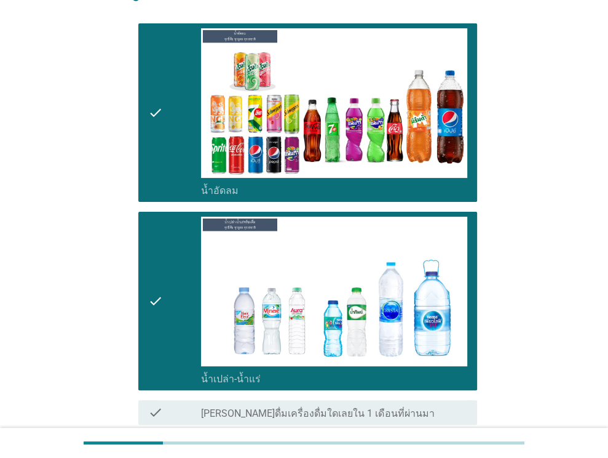
scroll to position [213, 0]
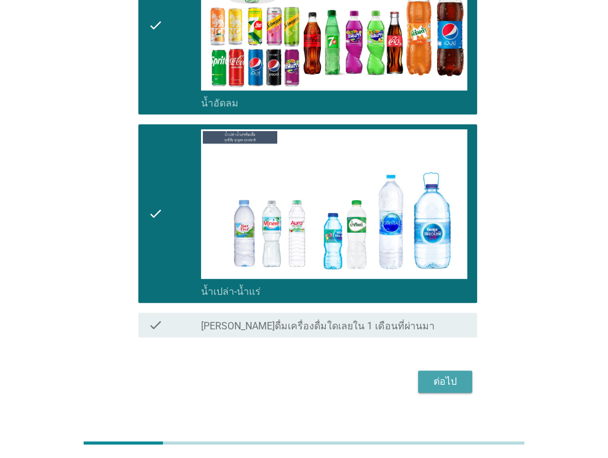
click at [433, 374] on div "ต่อไป" at bounding box center [445, 381] width 34 height 15
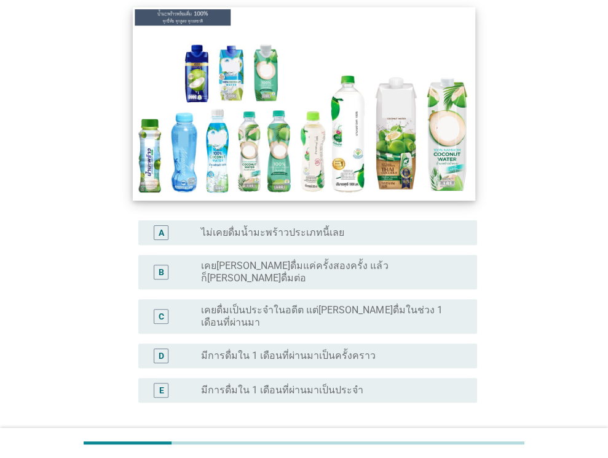
scroll to position [144, 0]
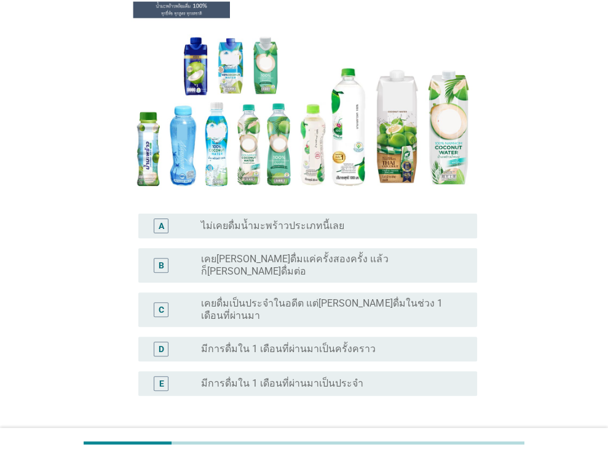
click at [209, 220] on label "ไม่เคยดื่มน้ำมะพร้าวประเภทนี้เลย" at bounding box center [272, 226] width 143 height 12
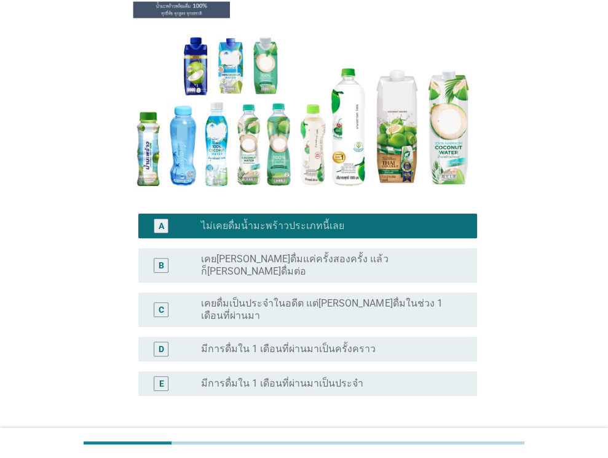
click at [451, 447] on div "ต่อไป" at bounding box center [445, 454] width 34 height 15
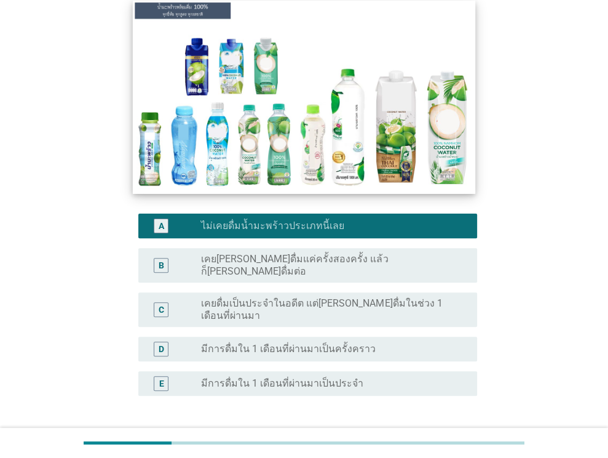
scroll to position [0, 0]
